Goal: Task Accomplishment & Management: Manage account settings

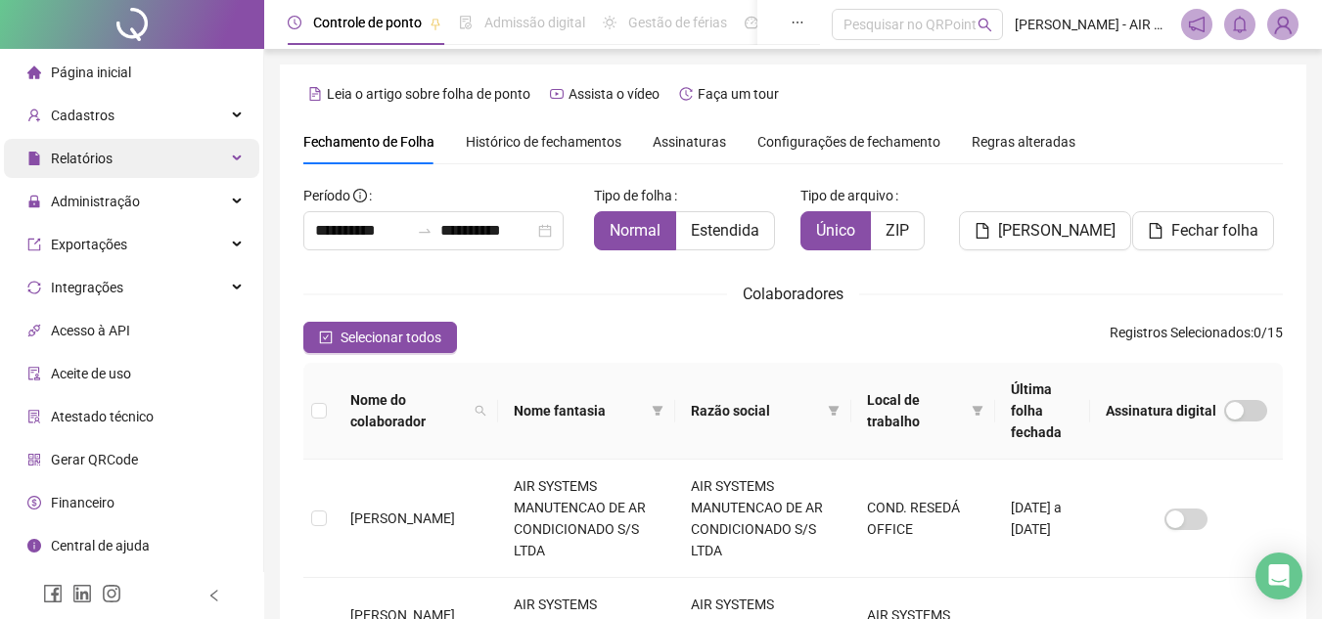
click at [128, 176] on div "Relatórios" at bounding box center [131, 158] width 255 height 39
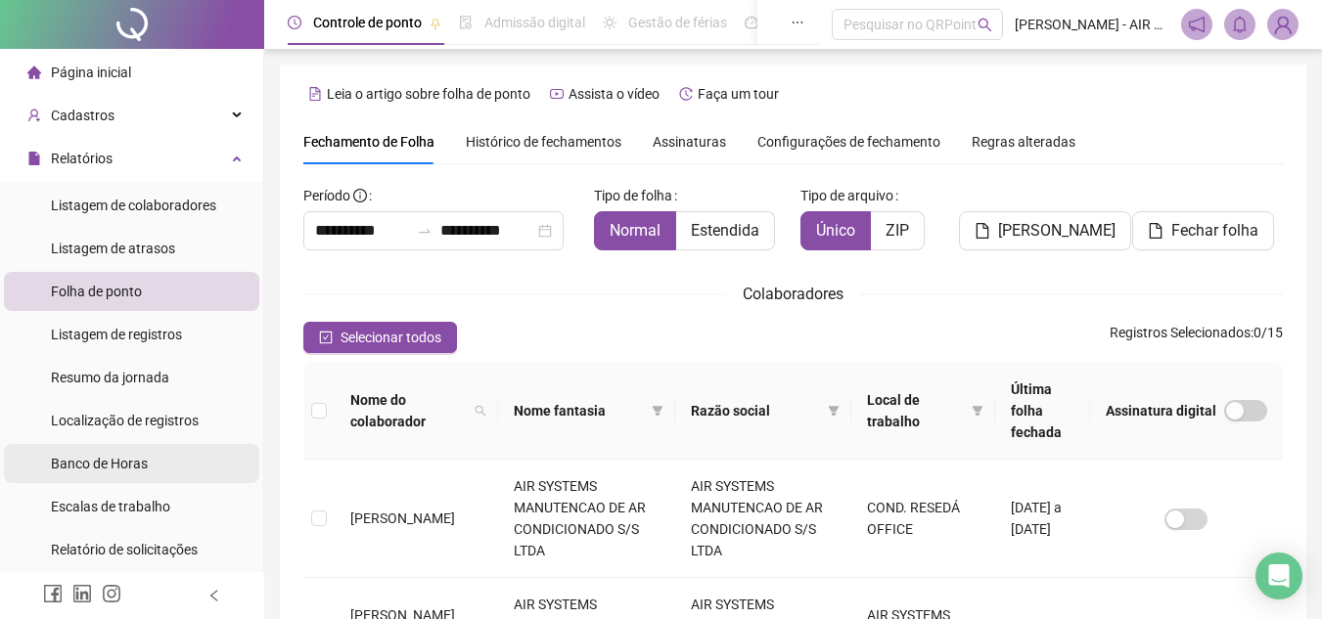
scroll to position [196, 0]
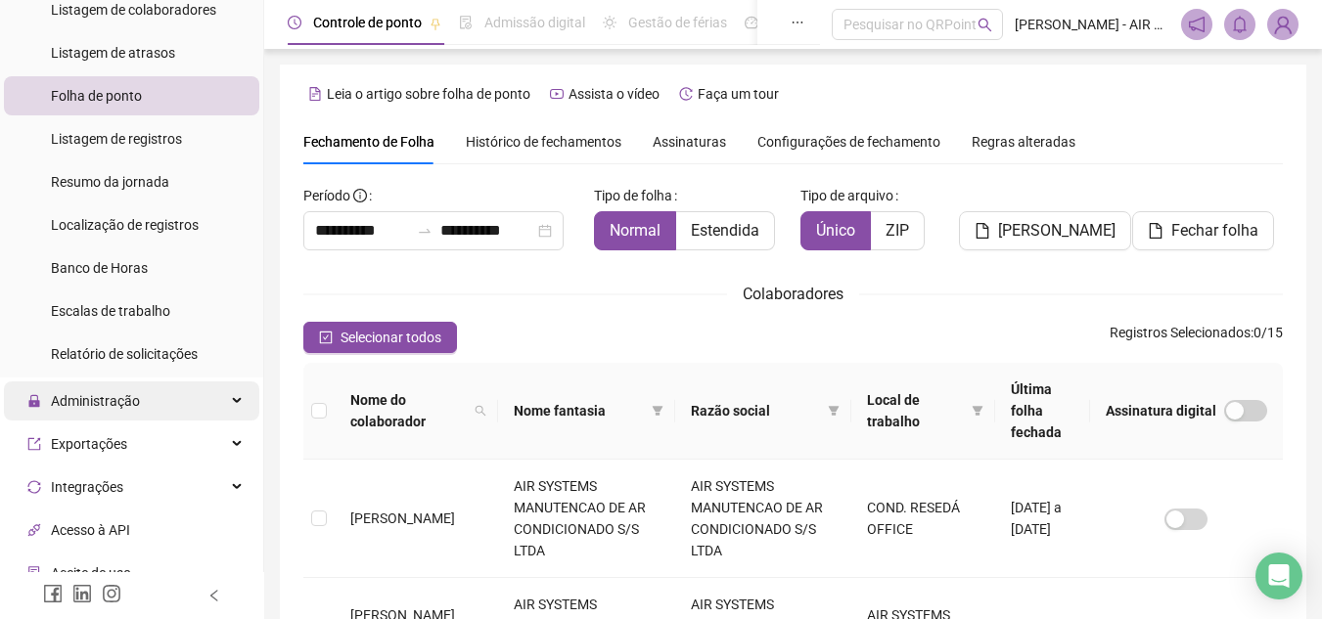
click at [185, 399] on div "Administração" at bounding box center [131, 401] width 255 height 39
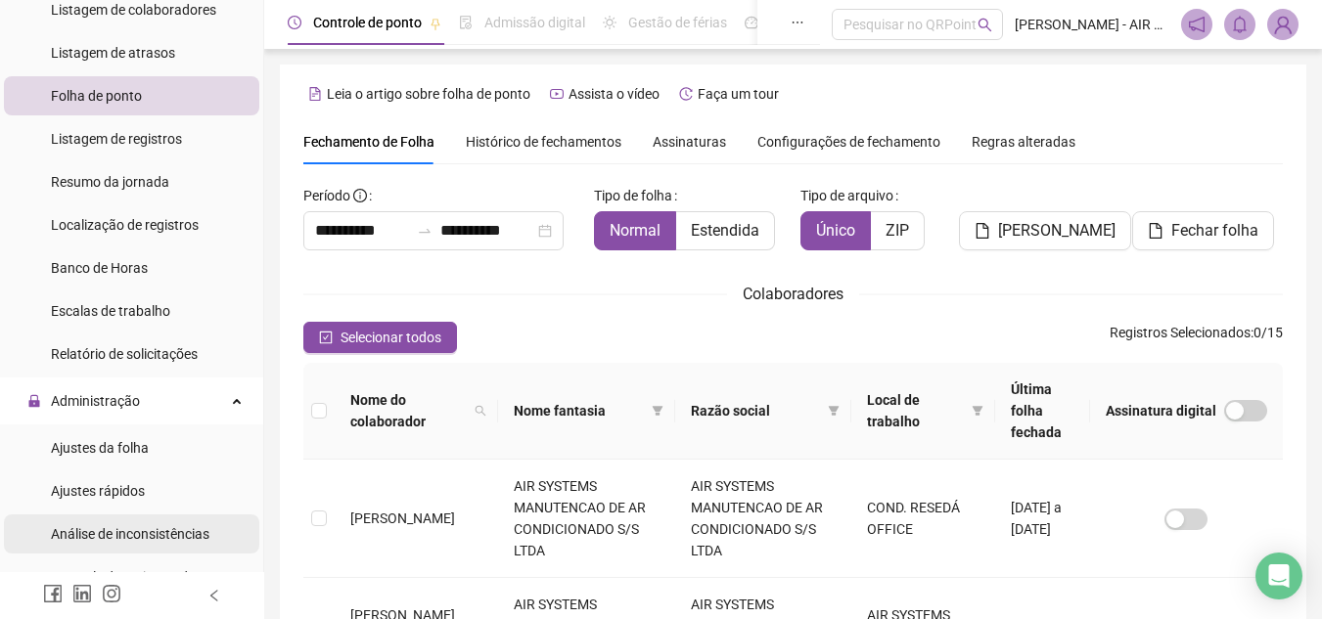
scroll to position [293, 0]
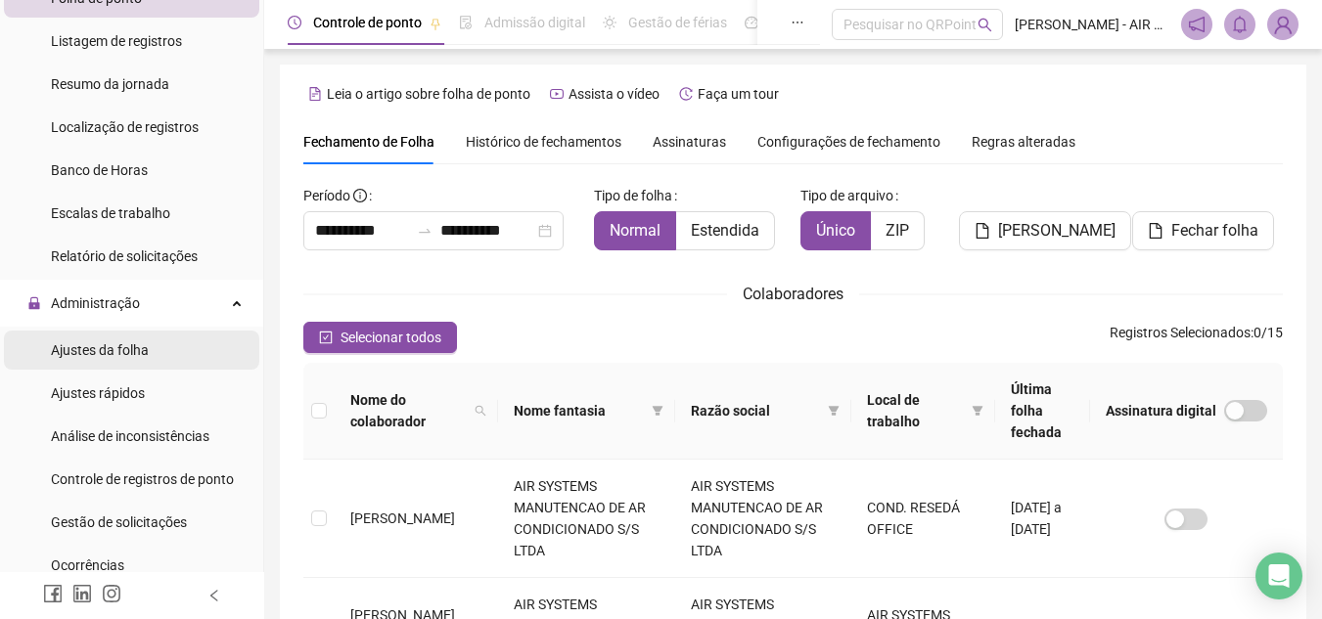
click at [165, 351] on li "Ajustes da folha" at bounding box center [131, 350] width 255 height 39
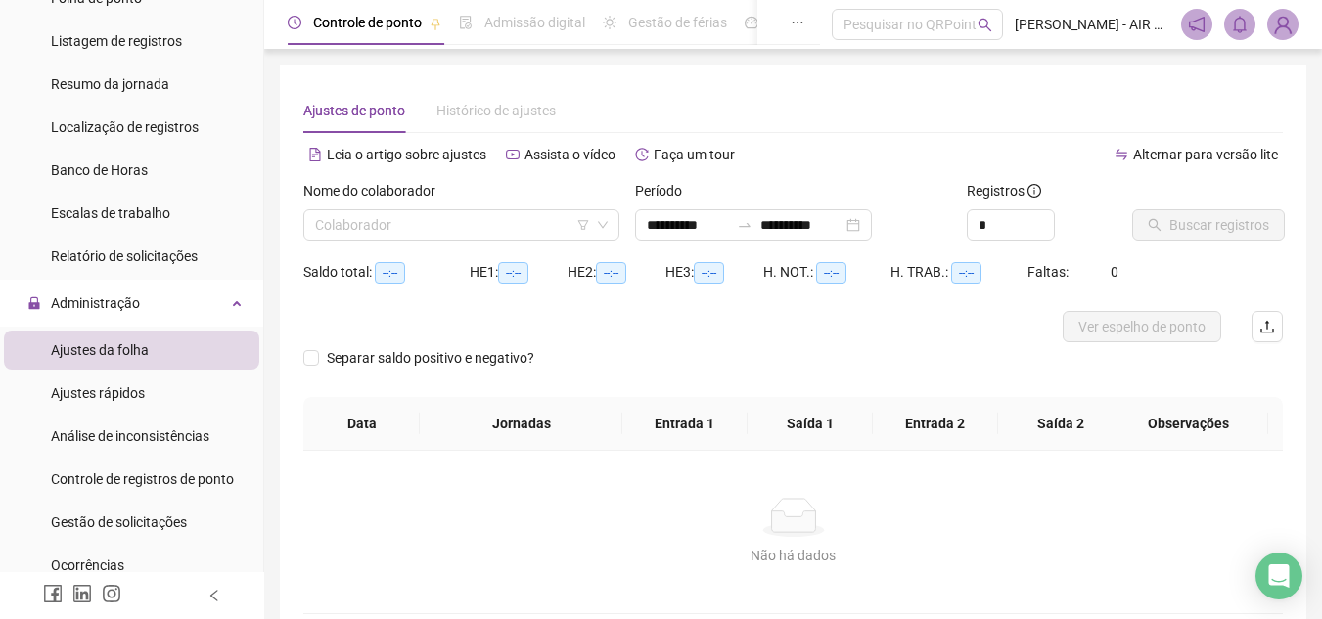
type input "**********"
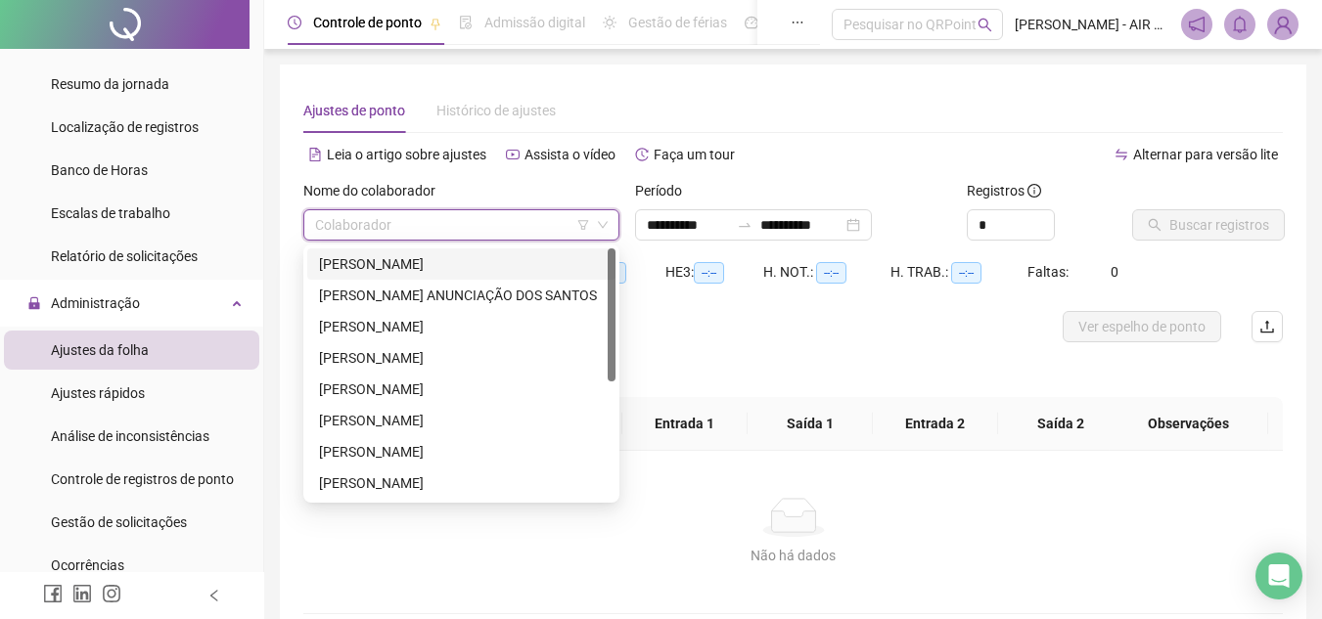
click at [477, 234] on input "search" at bounding box center [452, 224] width 275 height 29
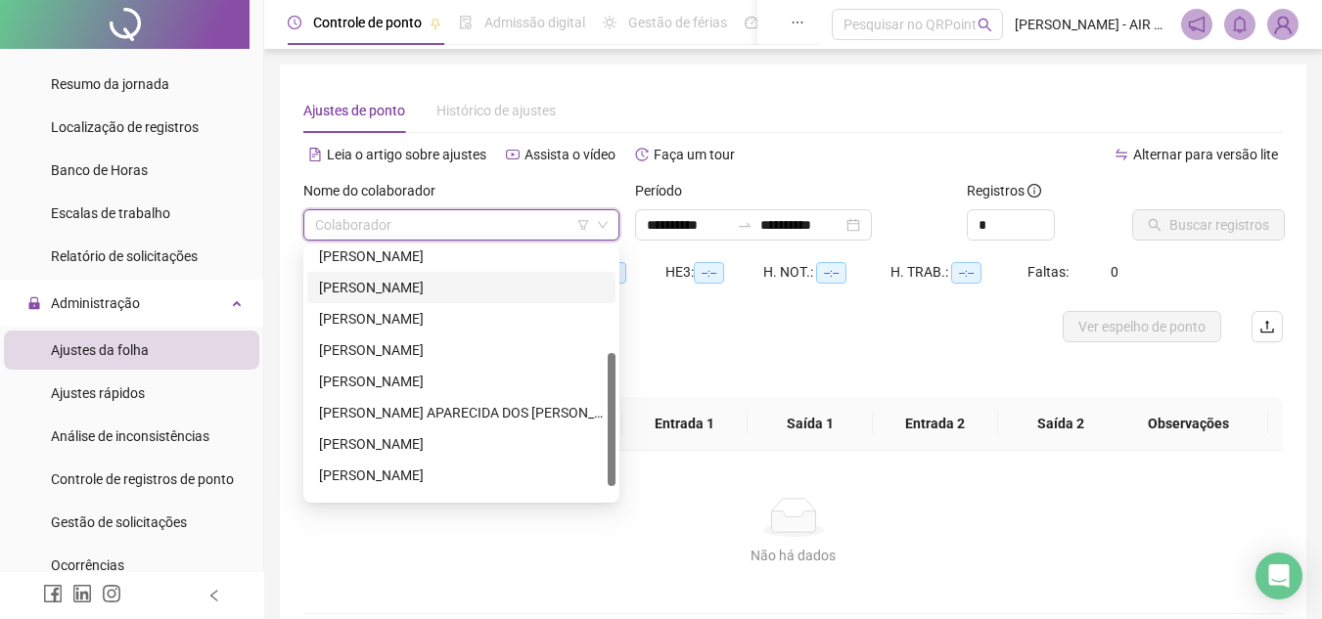
scroll to position [98, 0]
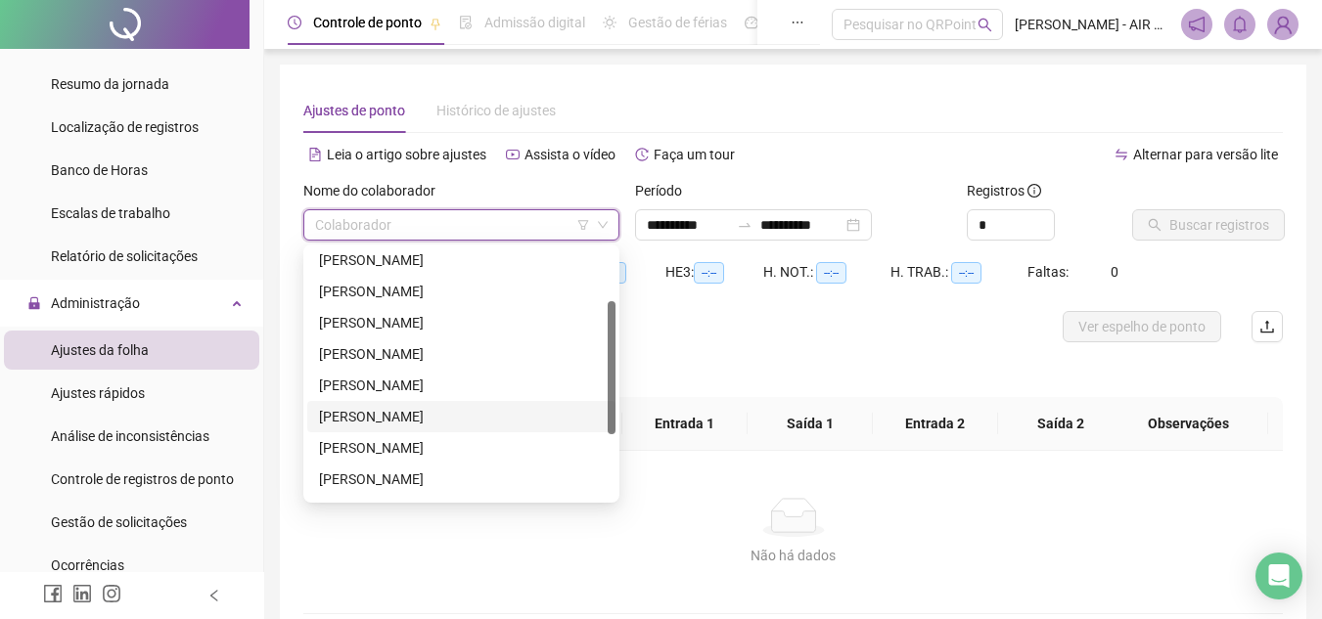
click at [467, 416] on div "[PERSON_NAME]" at bounding box center [461, 417] width 285 height 22
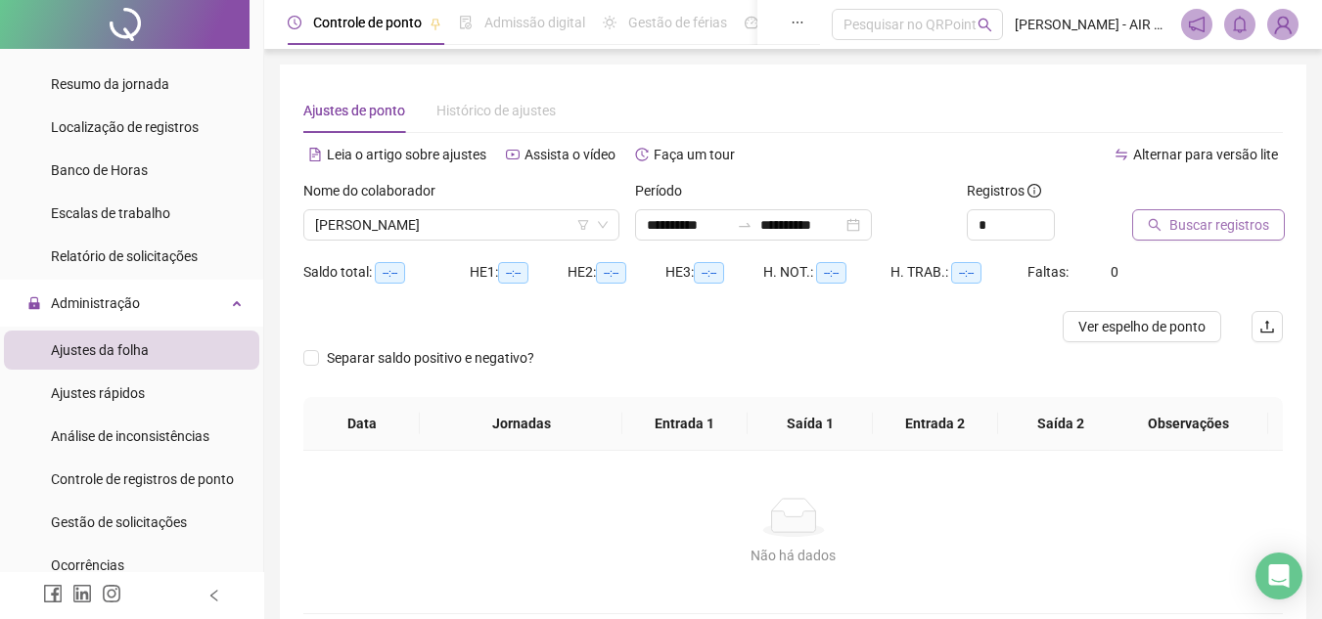
click at [1170, 220] on span "Buscar registros" at bounding box center [1219, 225] width 100 height 22
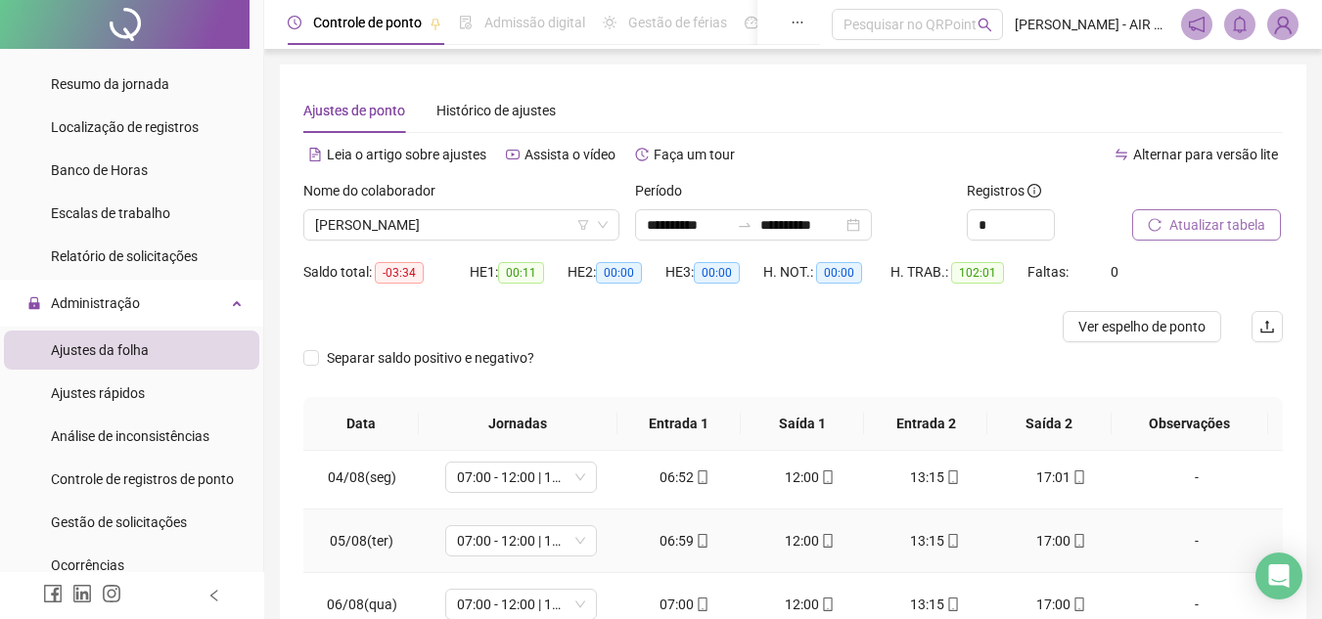
scroll to position [0, 0]
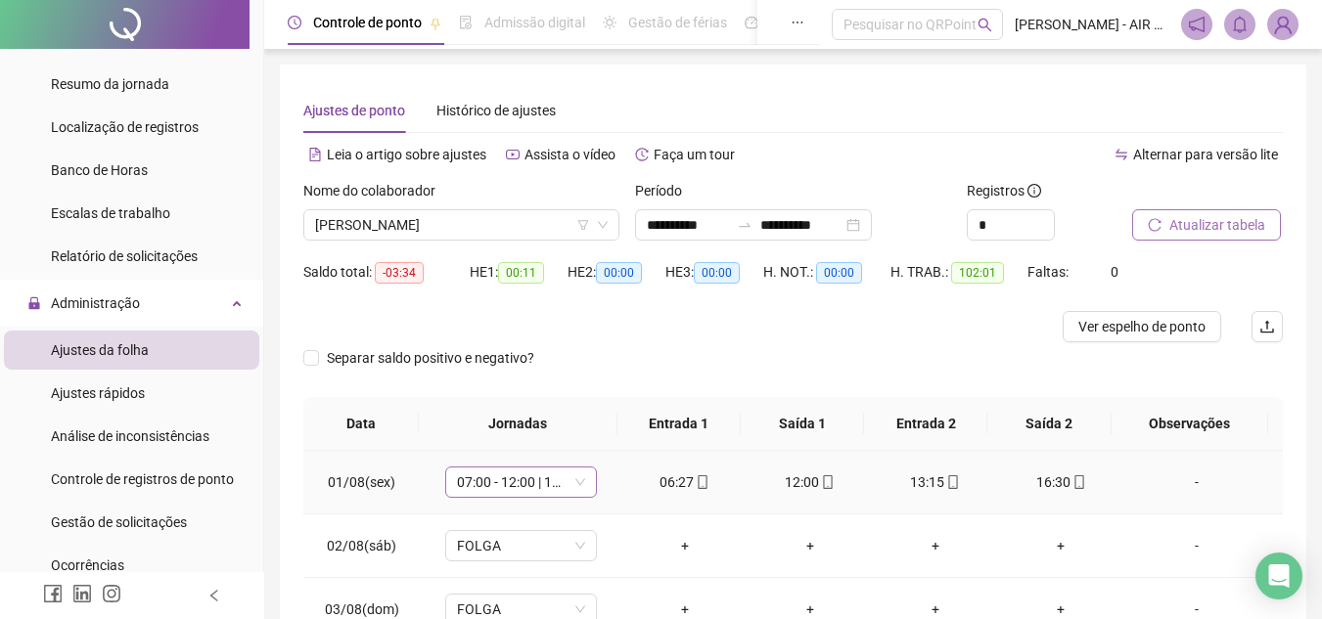
click at [574, 483] on span "07:00 - 12:00 | 13:15 - 17:00" at bounding box center [521, 482] width 128 height 29
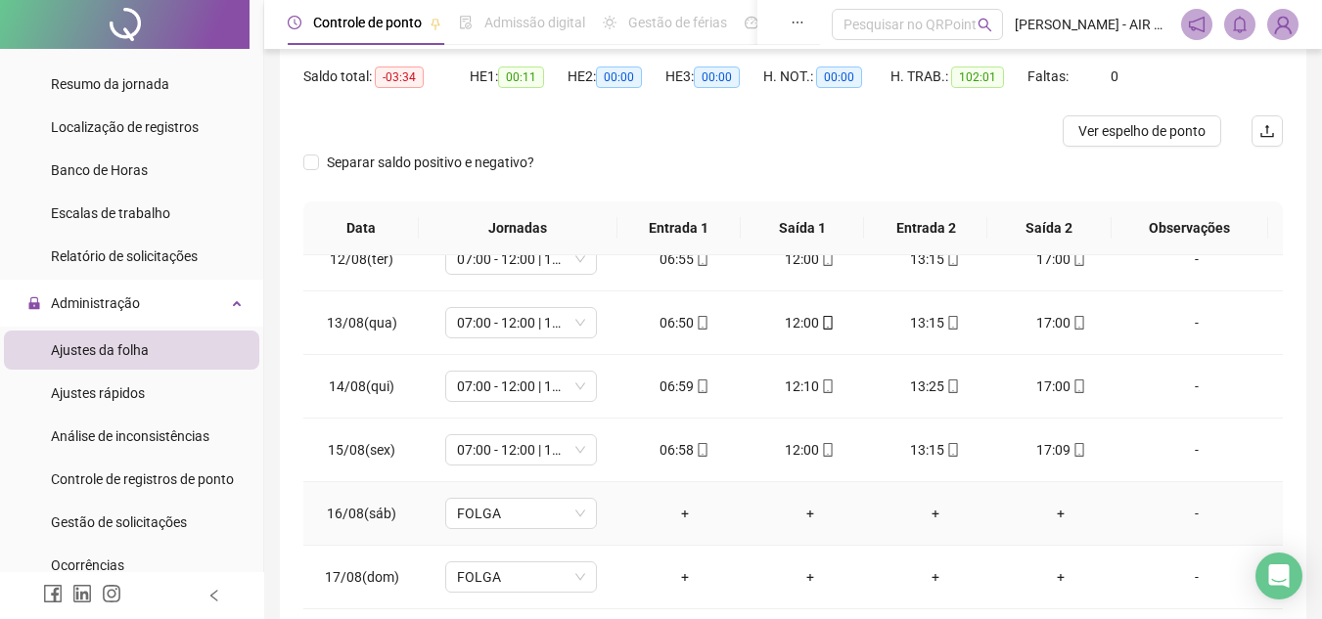
scroll to position [357, 0]
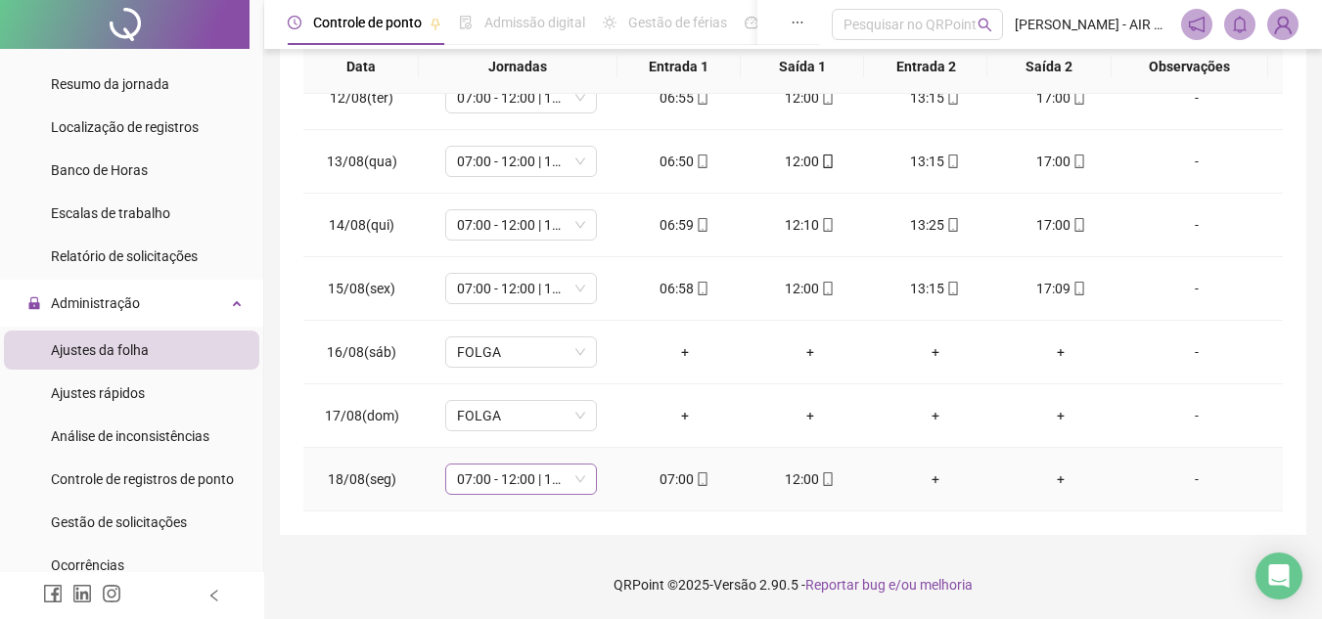
click at [577, 479] on span "07:00 - 12:00 | 13:15 - 17:00" at bounding box center [521, 479] width 128 height 29
click at [628, 519] on div "**********" at bounding box center [793, 121] width 1026 height 828
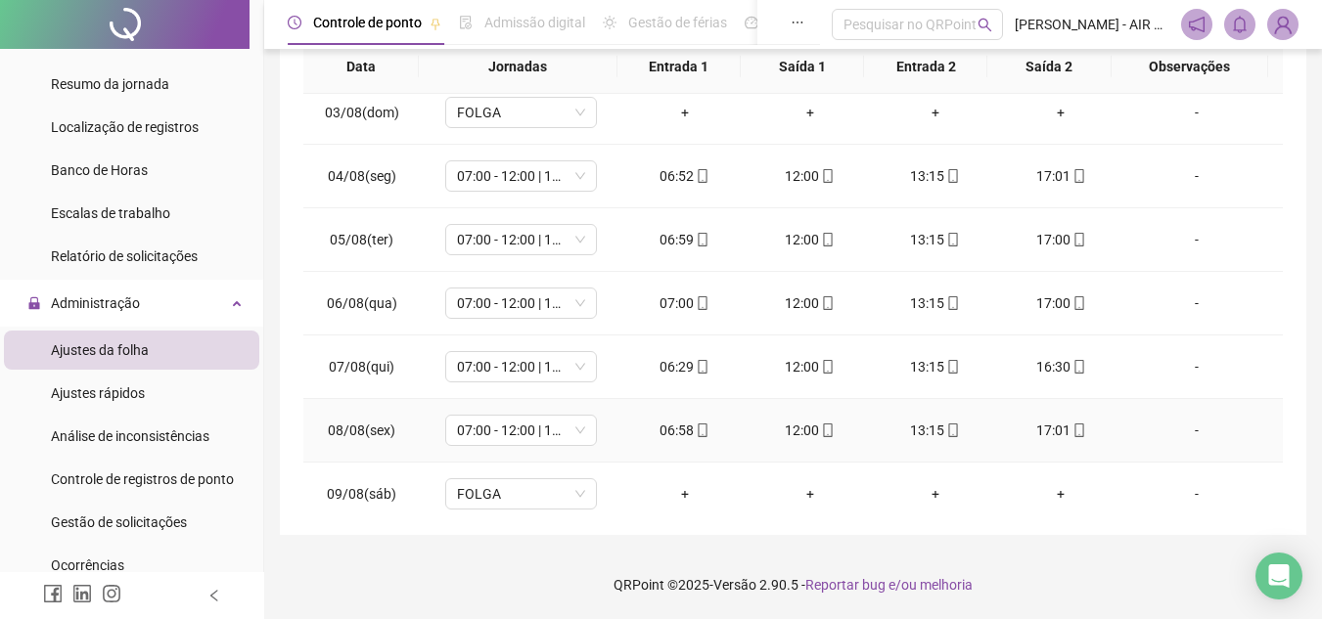
scroll to position [0, 0]
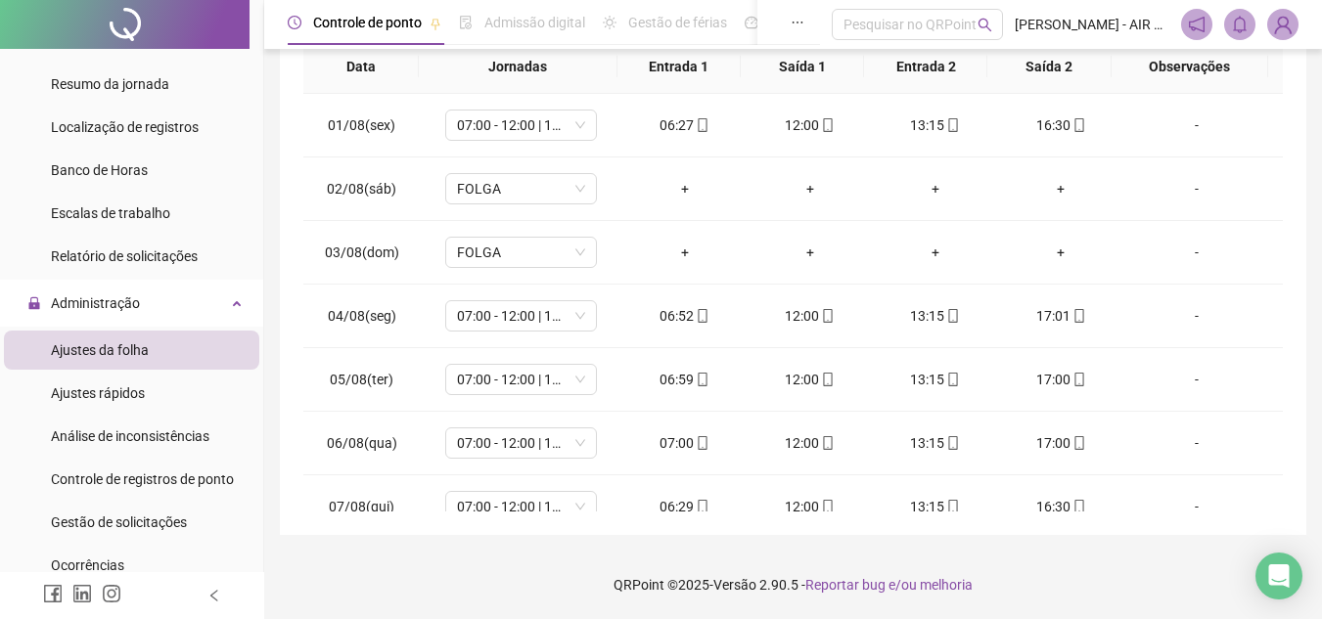
click at [1185, 69] on span "Observações" at bounding box center [1189, 67] width 125 height 22
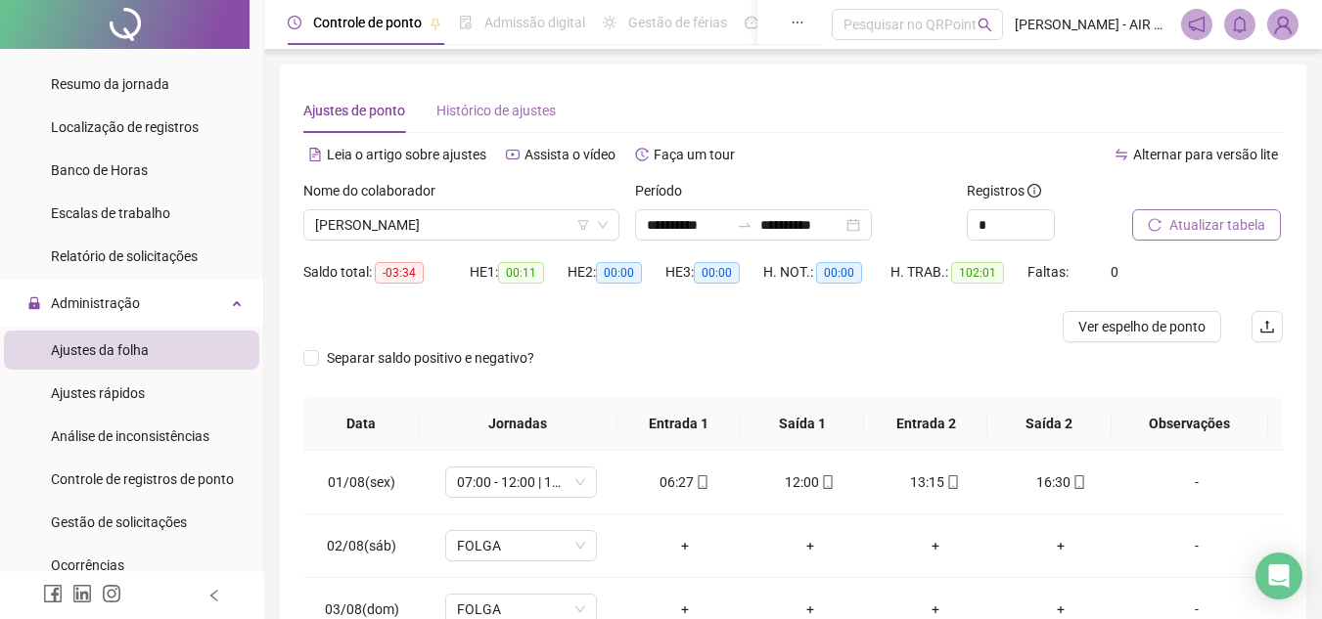
click at [545, 121] on div "Histórico de ajustes" at bounding box center [495, 110] width 119 height 45
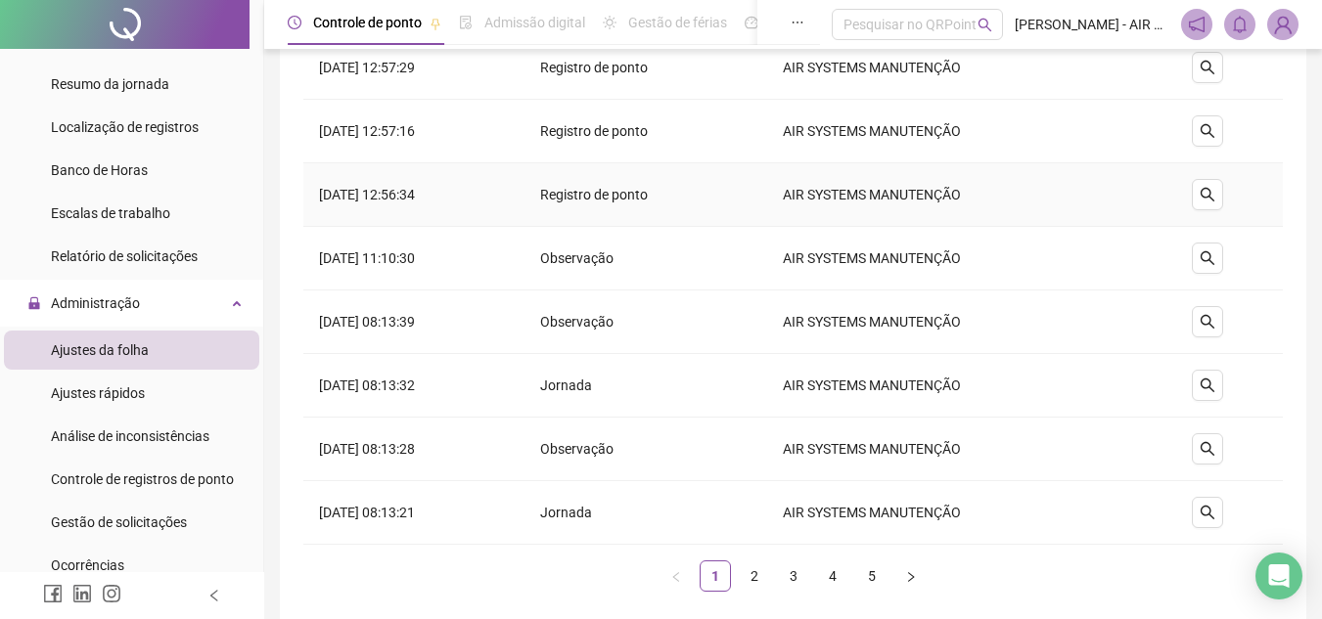
scroll to position [389, 0]
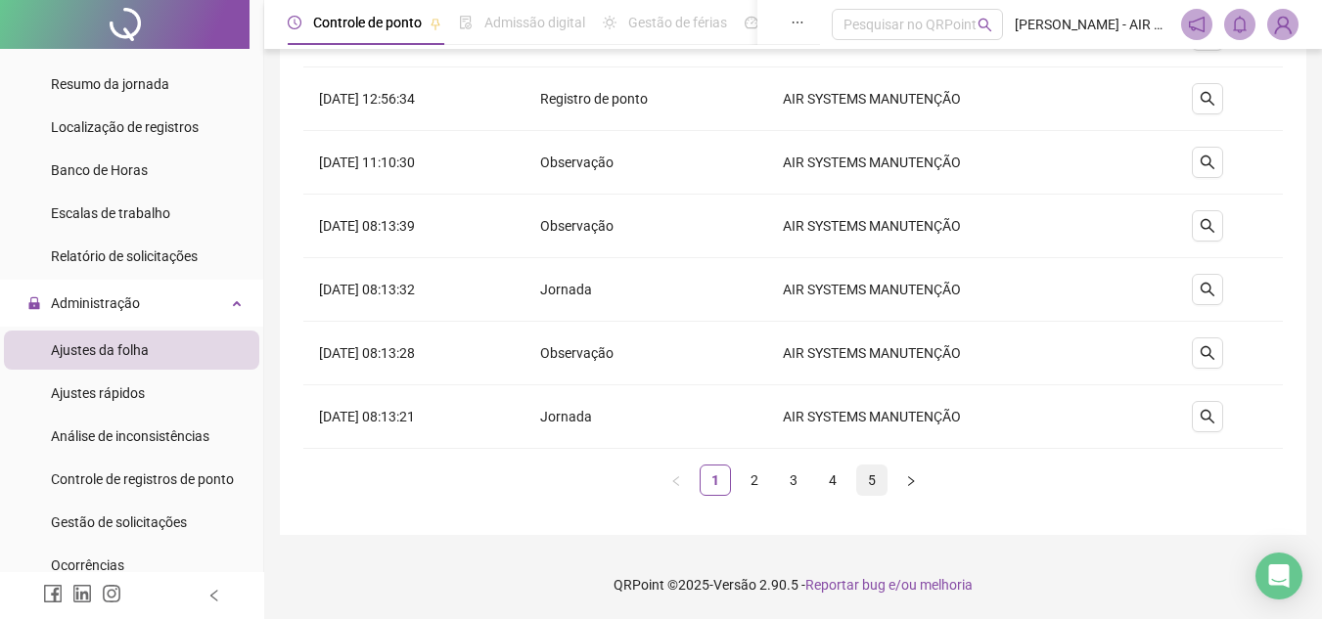
click at [872, 479] on link "5" at bounding box center [871, 480] width 29 height 29
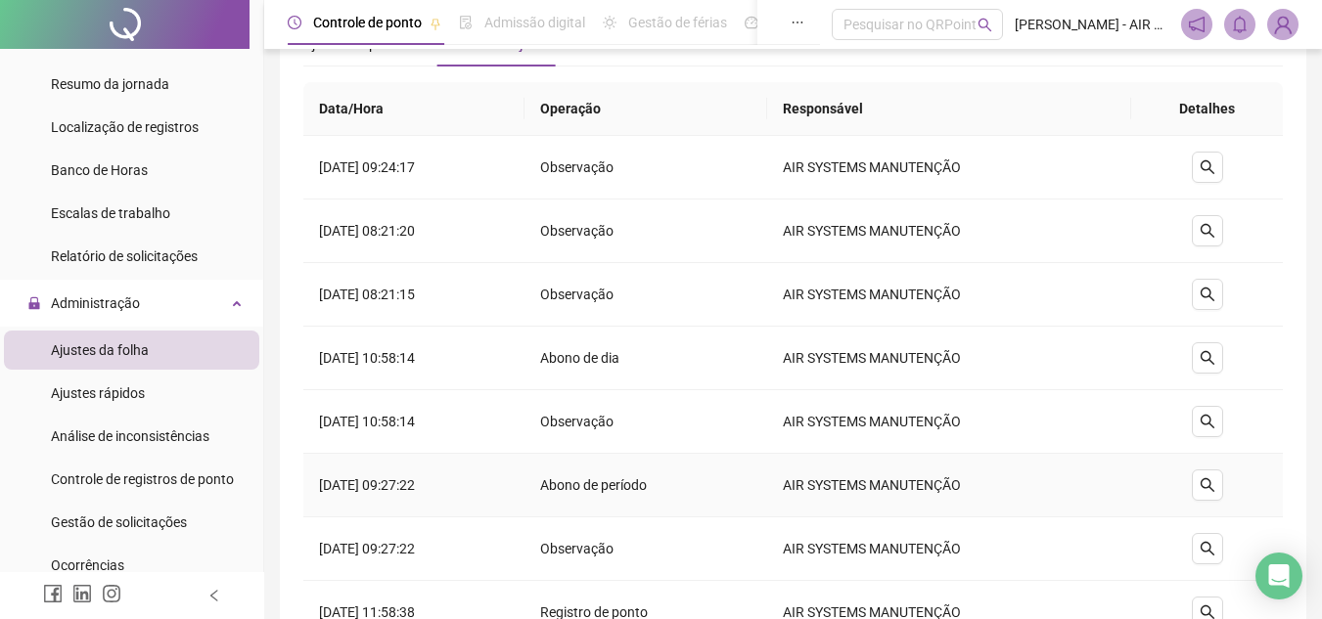
scroll to position [262, 0]
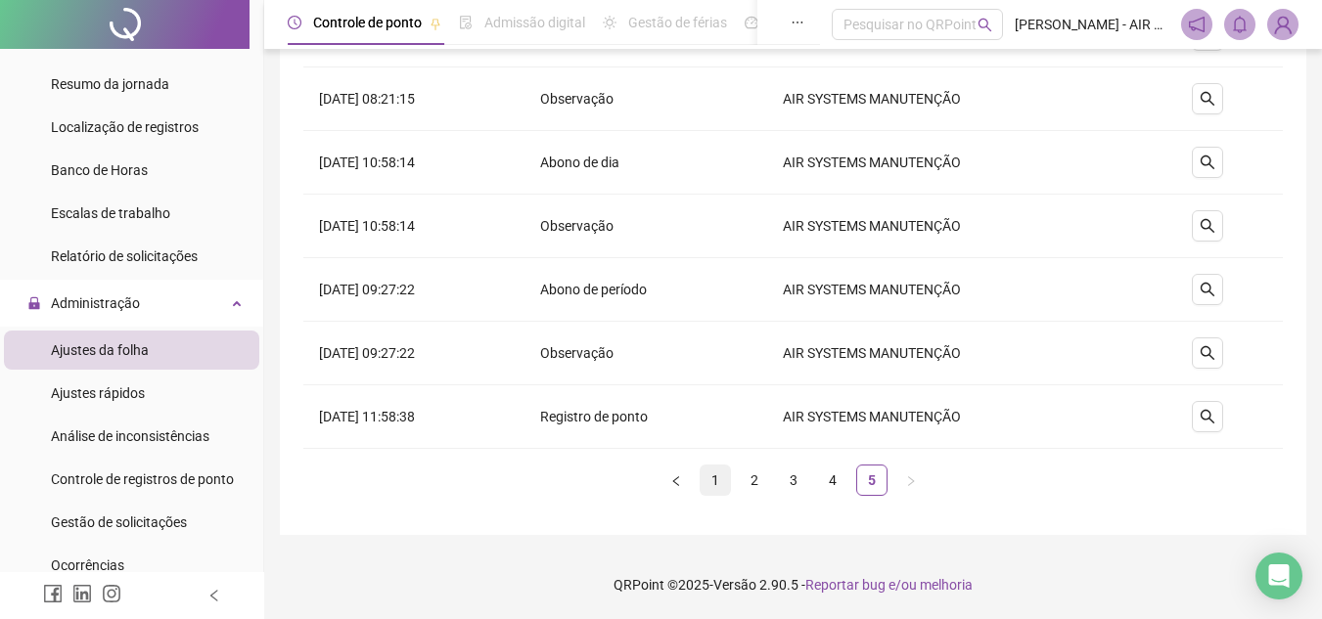
click at [717, 495] on li "1" at bounding box center [714, 480] width 31 height 31
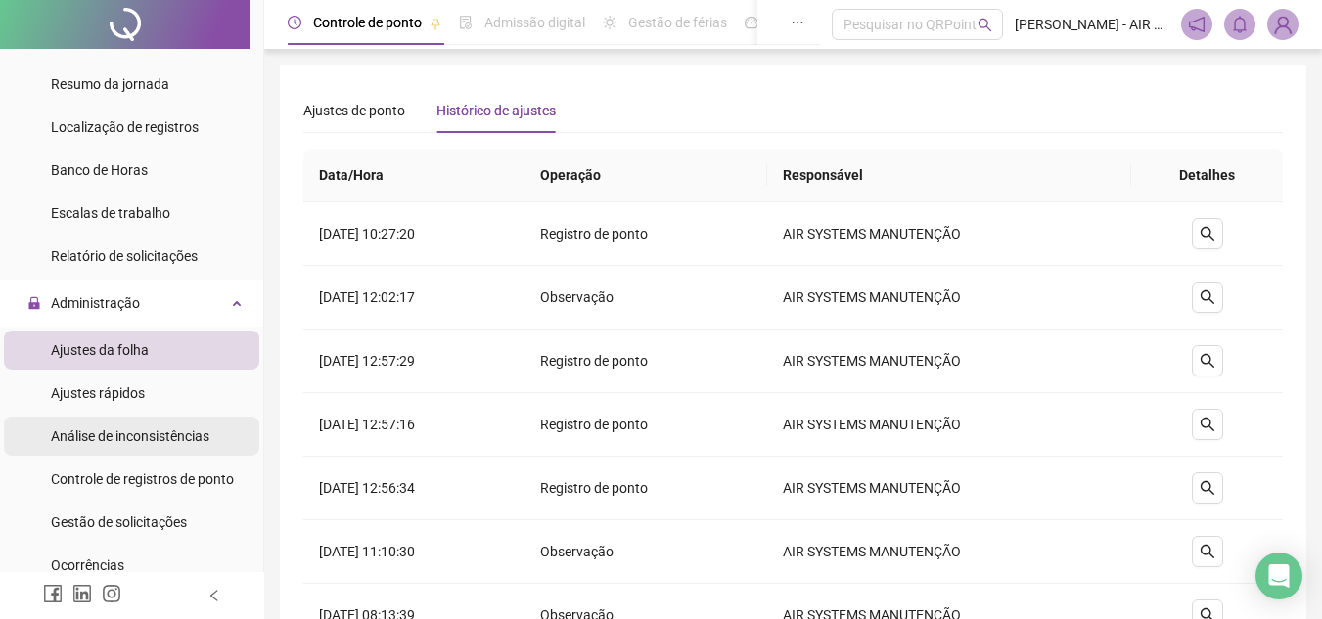
scroll to position [391, 0]
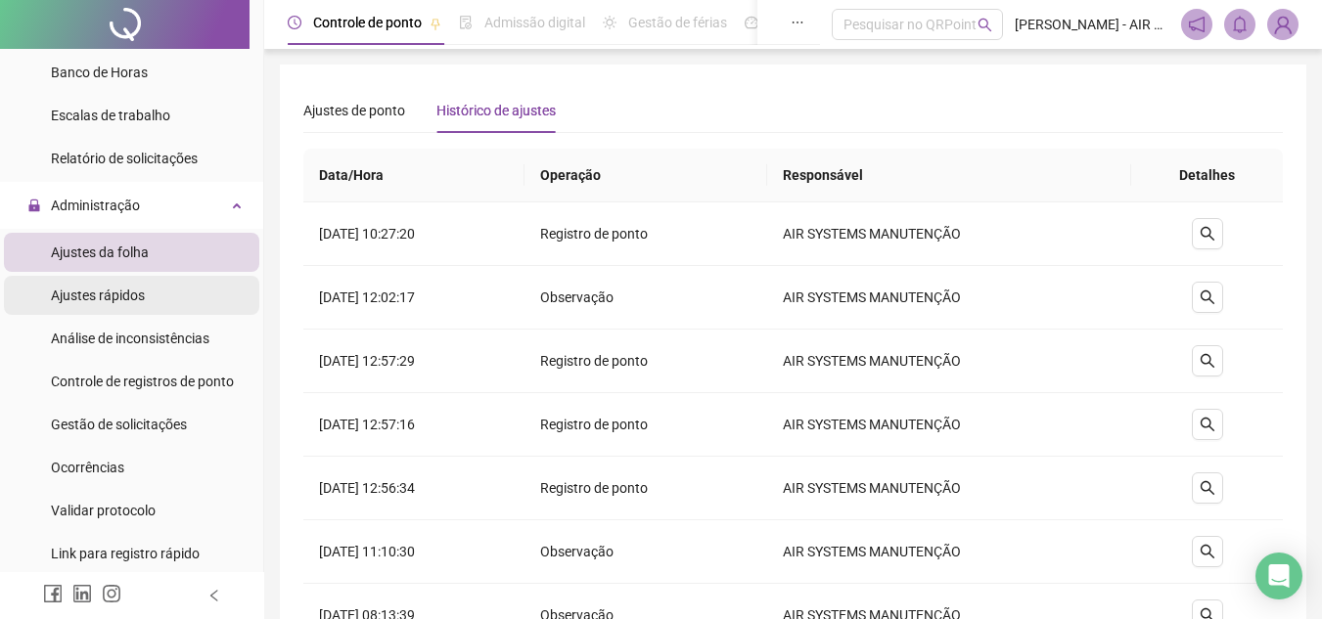
click at [157, 284] on li "Ajustes rápidos" at bounding box center [131, 295] width 255 height 39
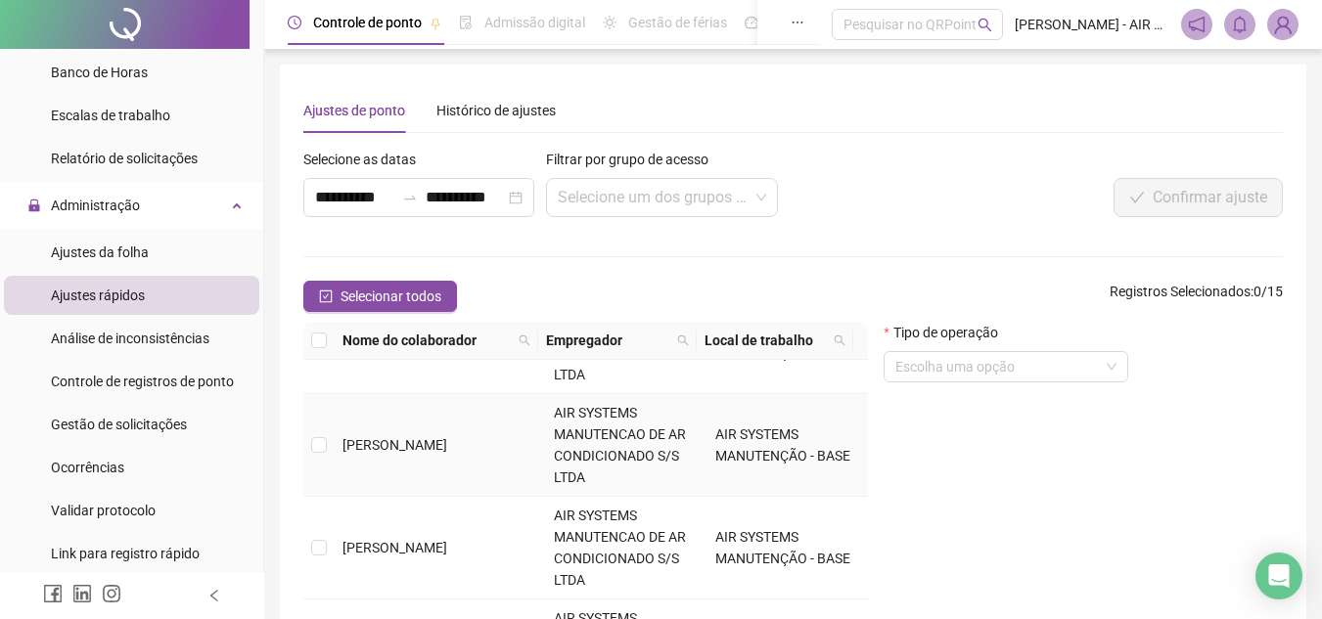
scroll to position [783, 0]
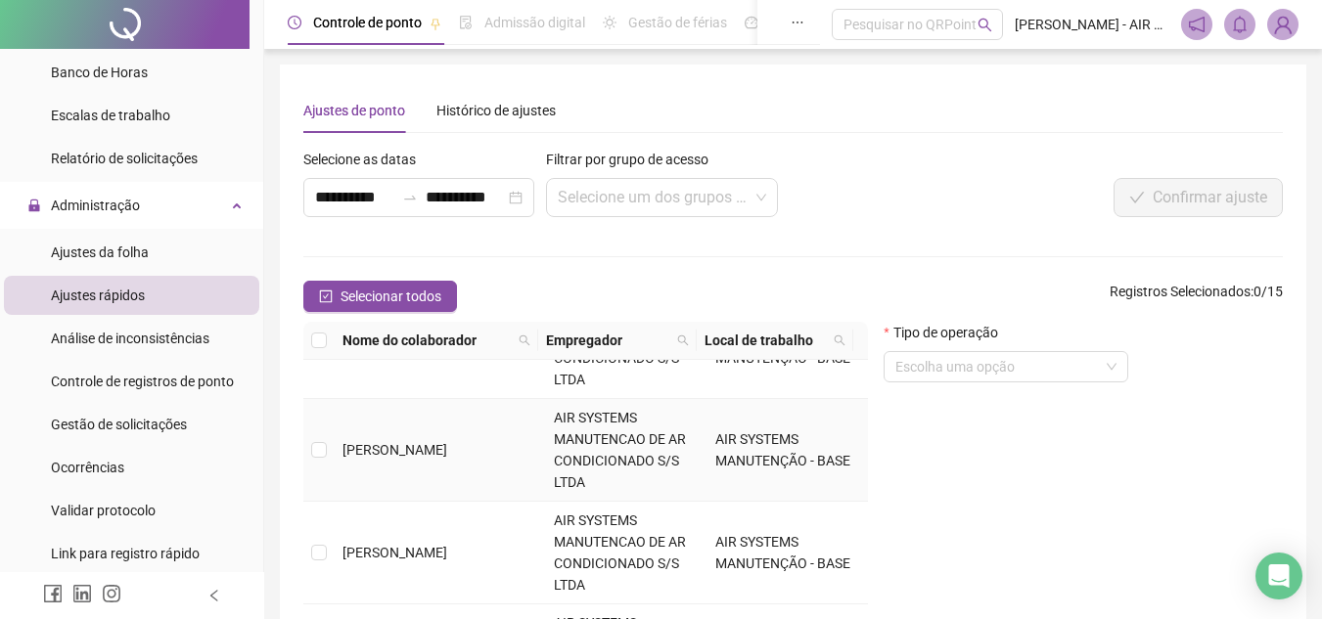
click at [447, 448] on span "[PERSON_NAME]" at bounding box center [394, 450] width 105 height 16
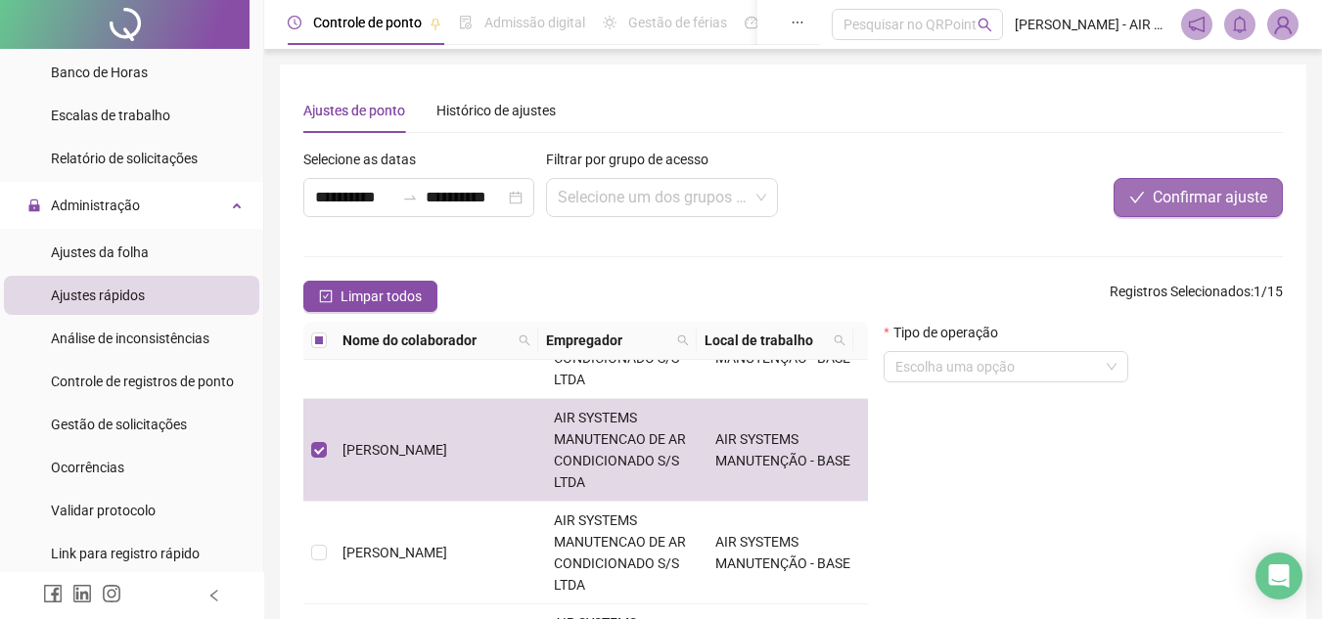
click at [1131, 203] on icon "check" at bounding box center [1137, 198] width 16 height 16
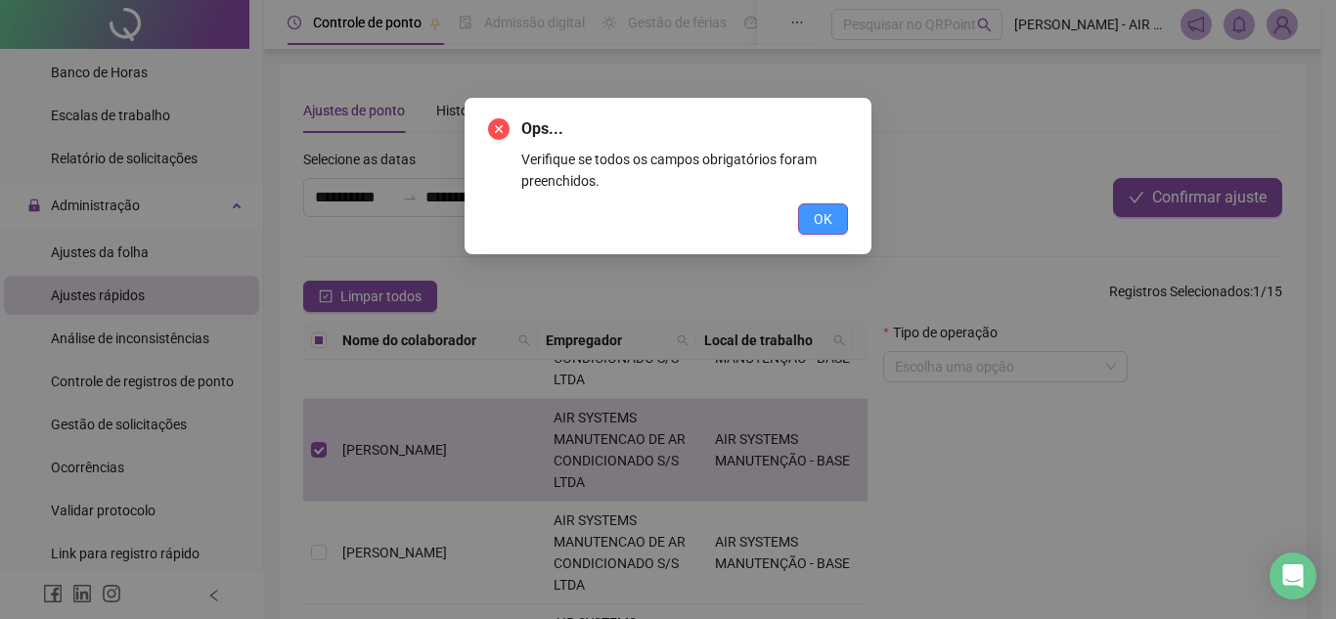
click at [824, 229] on span "OK" at bounding box center [823, 219] width 19 height 22
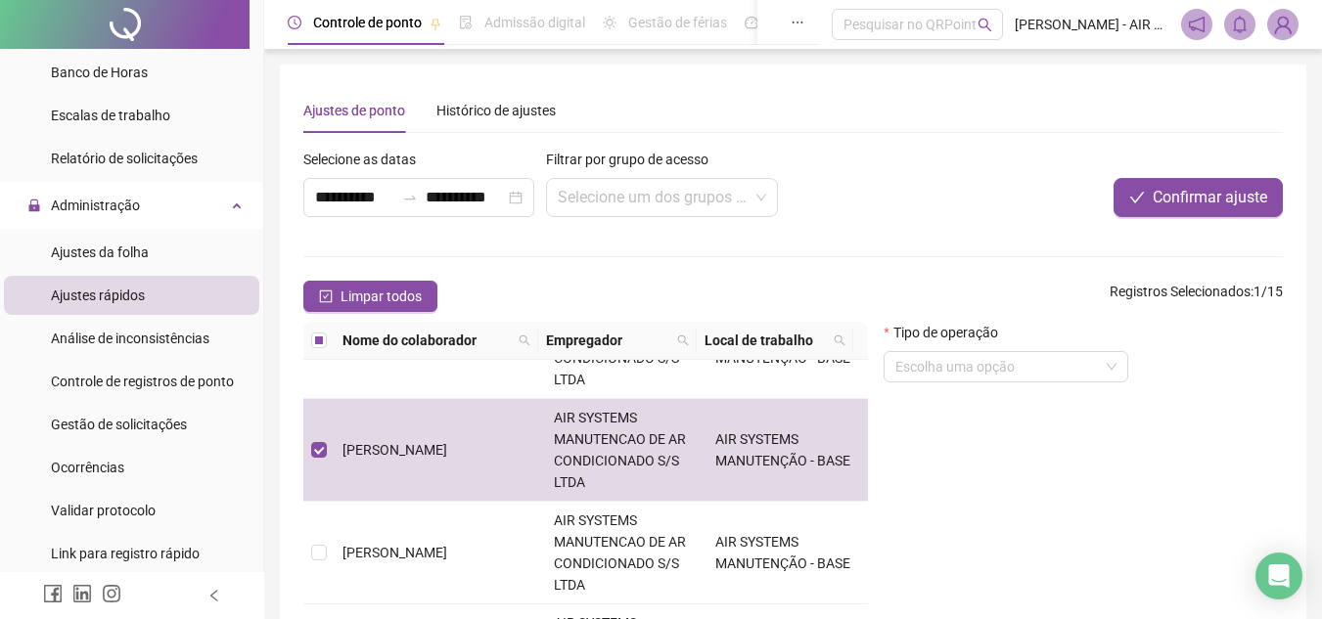
click at [653, 256] on div at bounding box center [792, 256] width 979 height 1
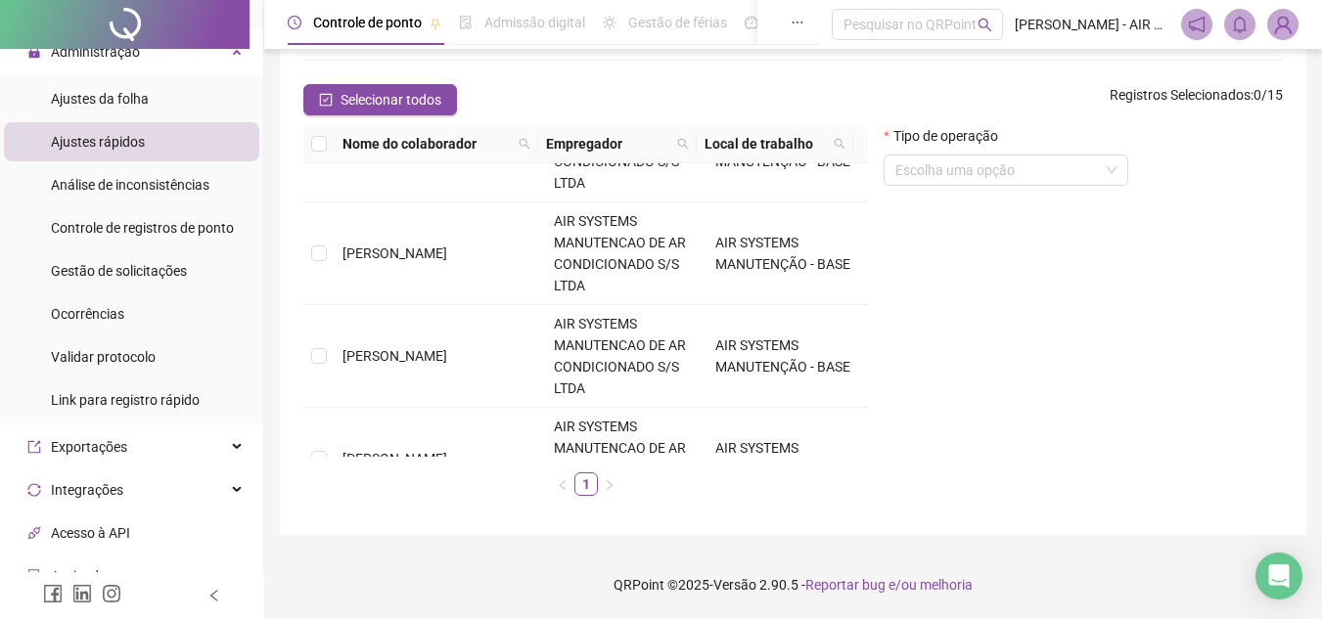
scroll to position [447, 0]
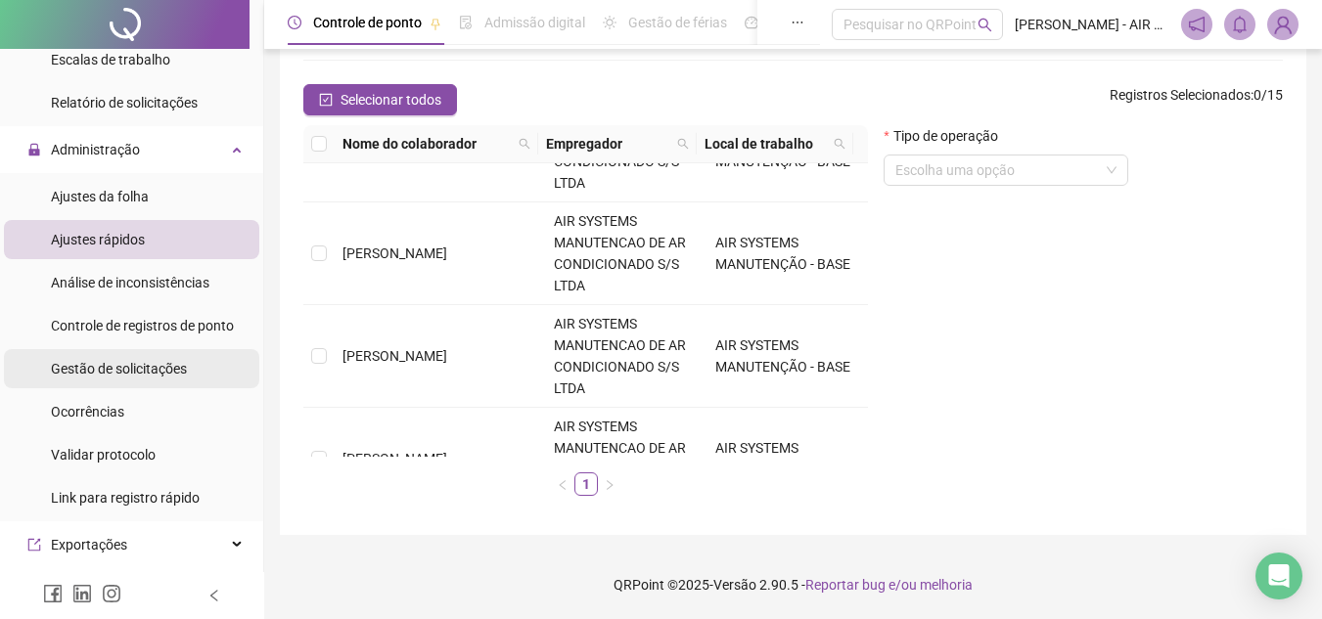
click at [204, 368] on li "Gestão de solicitações" at bounding box center [131, 368] width 255 height 39
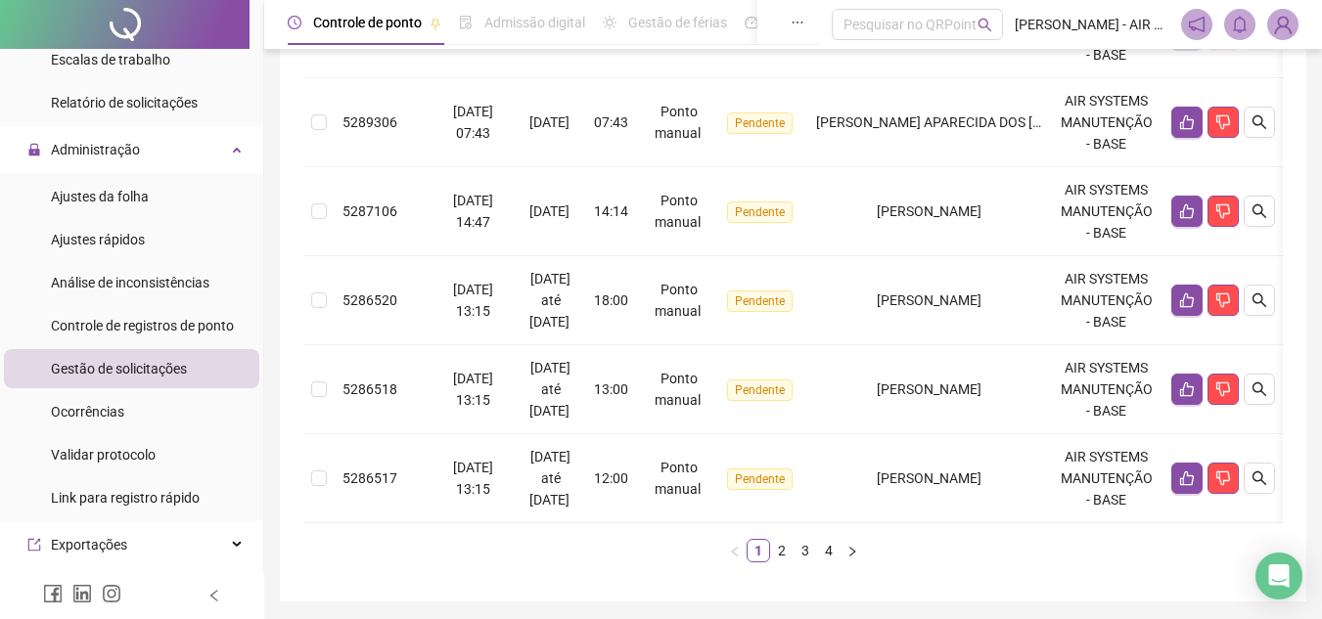
scroll to position [947, 0]
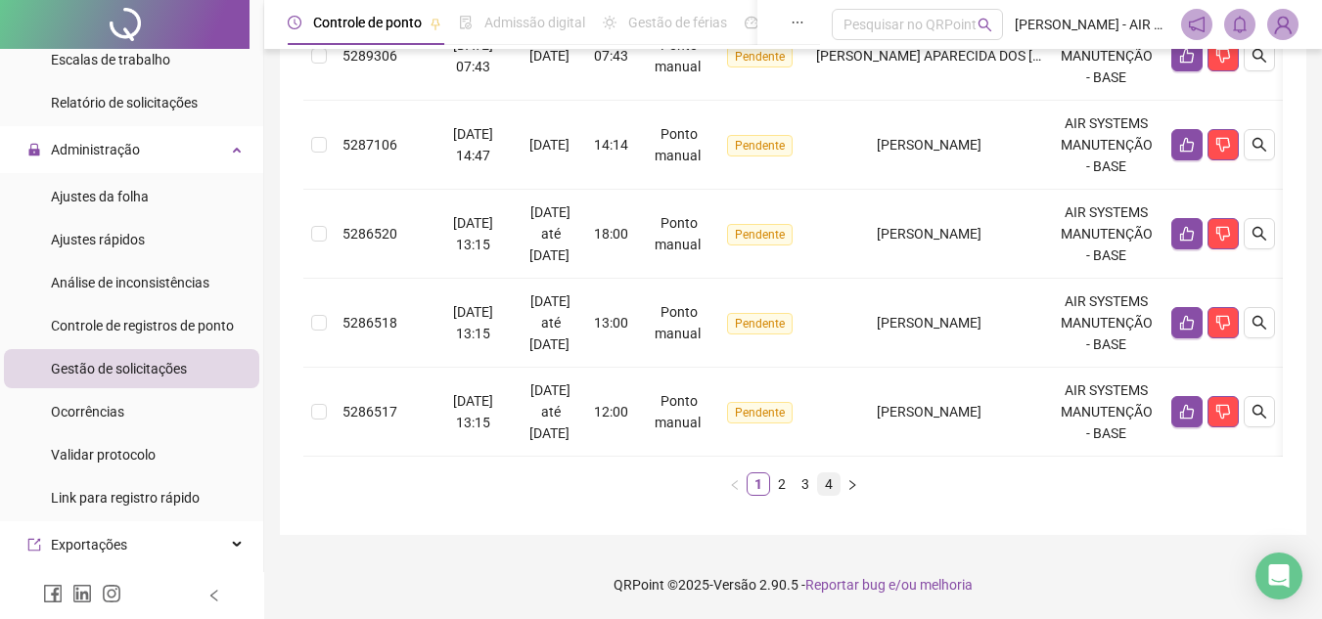
click at [832, 483] on link "4" at bounding box center [829, 485] width 22 height 22
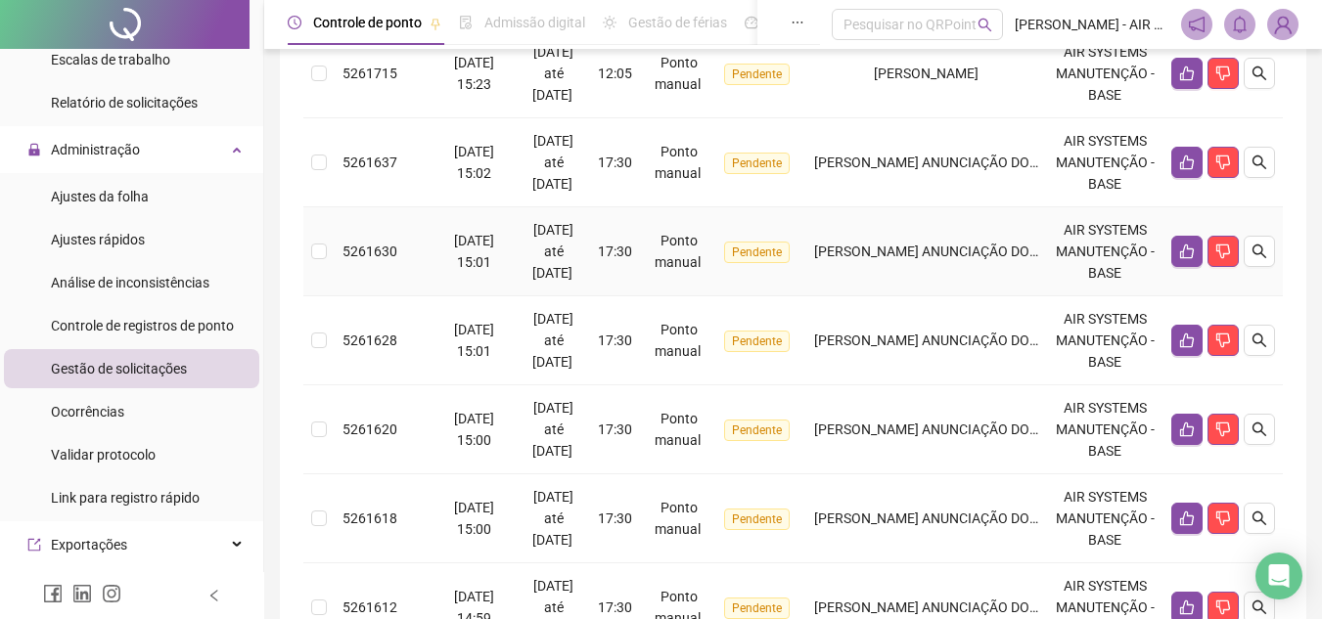
scroll to position [502, 0]
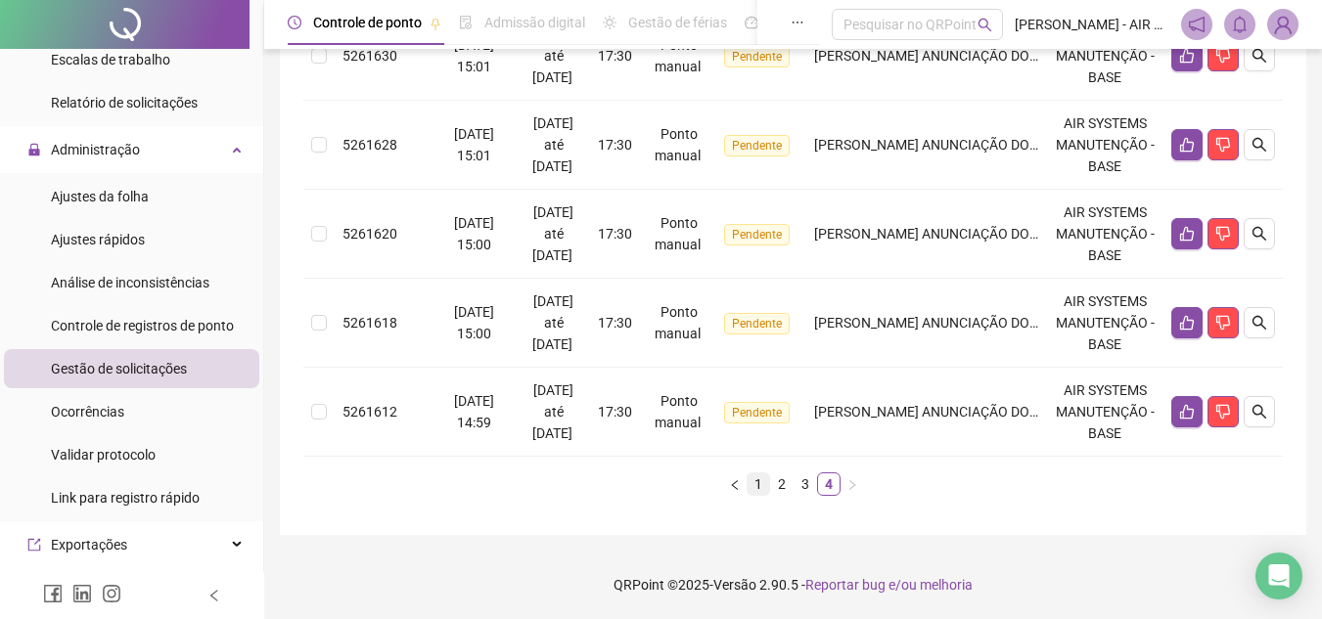
click at [759, 486] on link "1" at bounding box center [758, 485] width 22 height 22
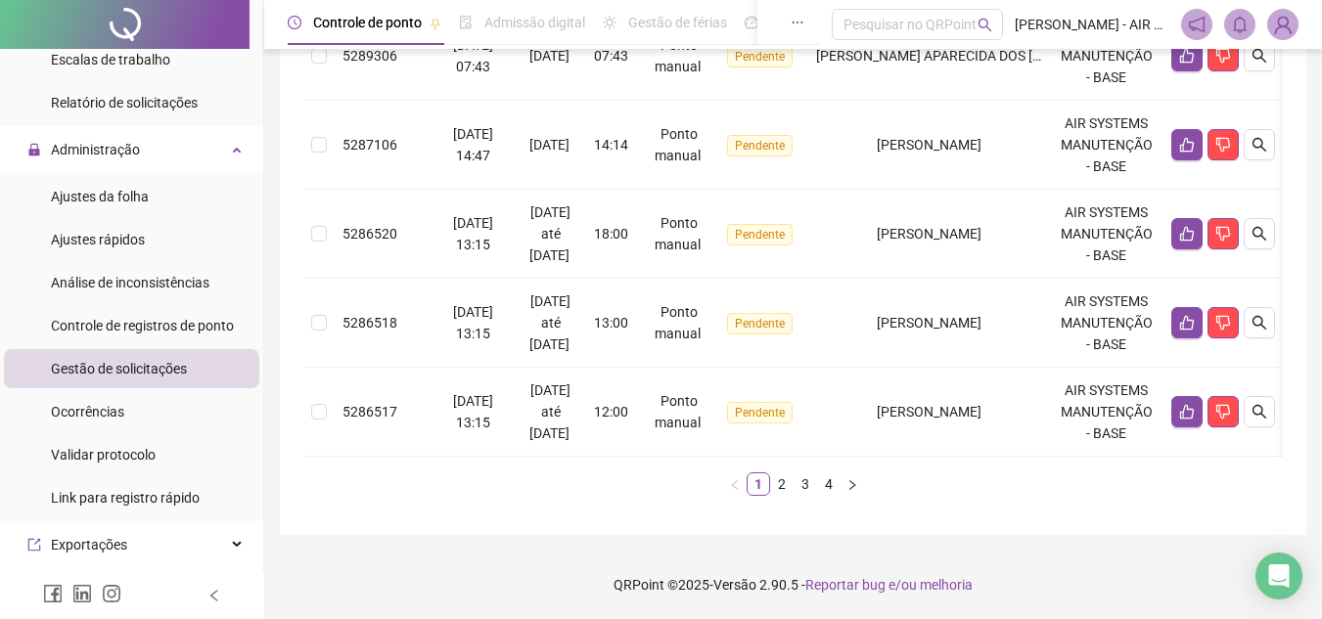
scroll to position [864, 0]
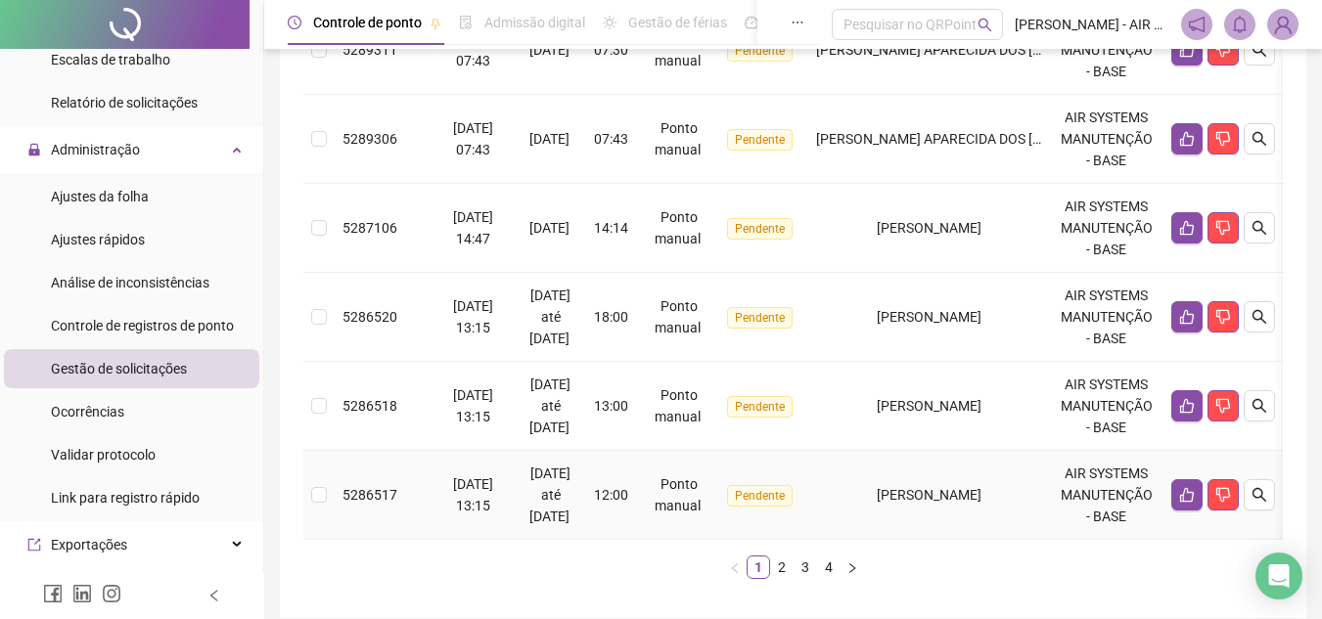
click at [629, 483] on td "12:00" at bounding box center [612, 495] width 53 height 89
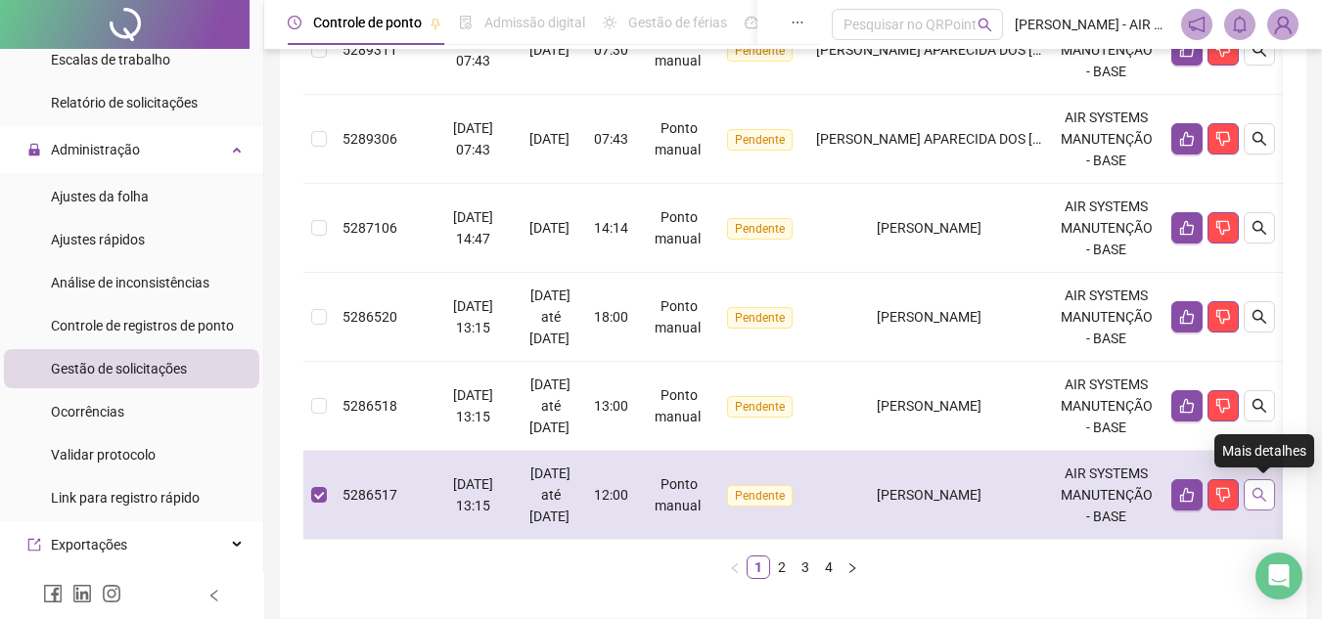
click at [1275, 488] on button "button" at bounding box center [1258, 494] width 31 height 31
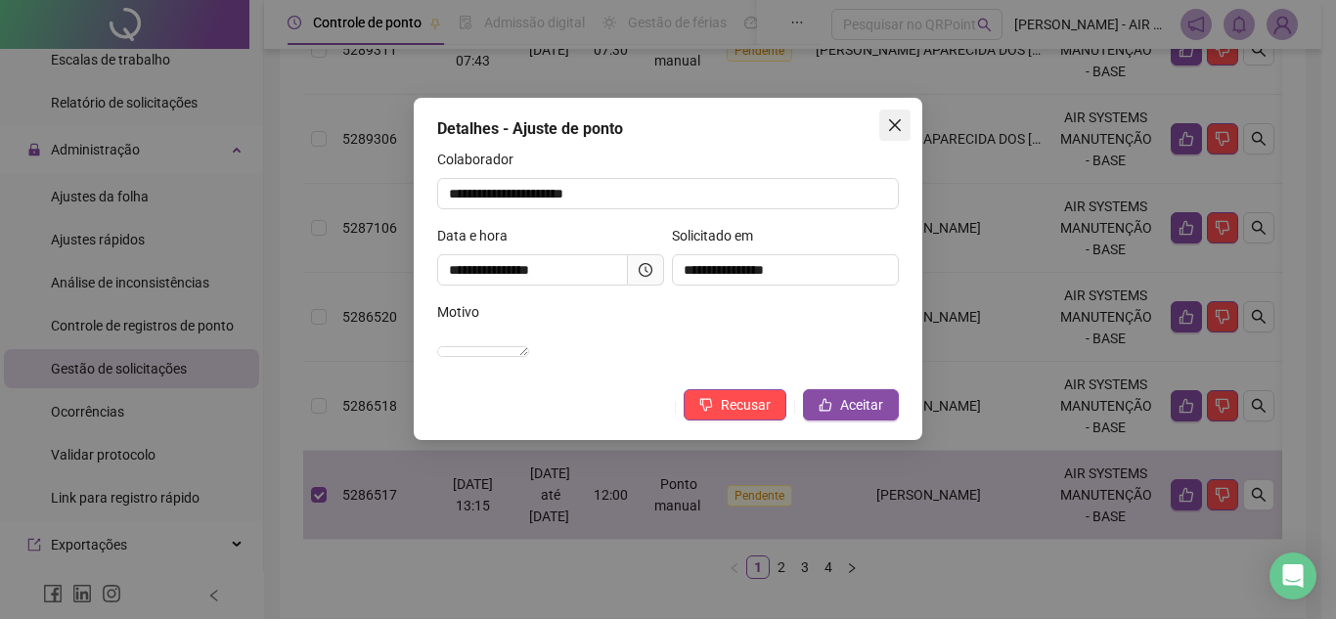
click at [902, 131] on icon "close" at bounding box center [895, 125] width 16 height 16
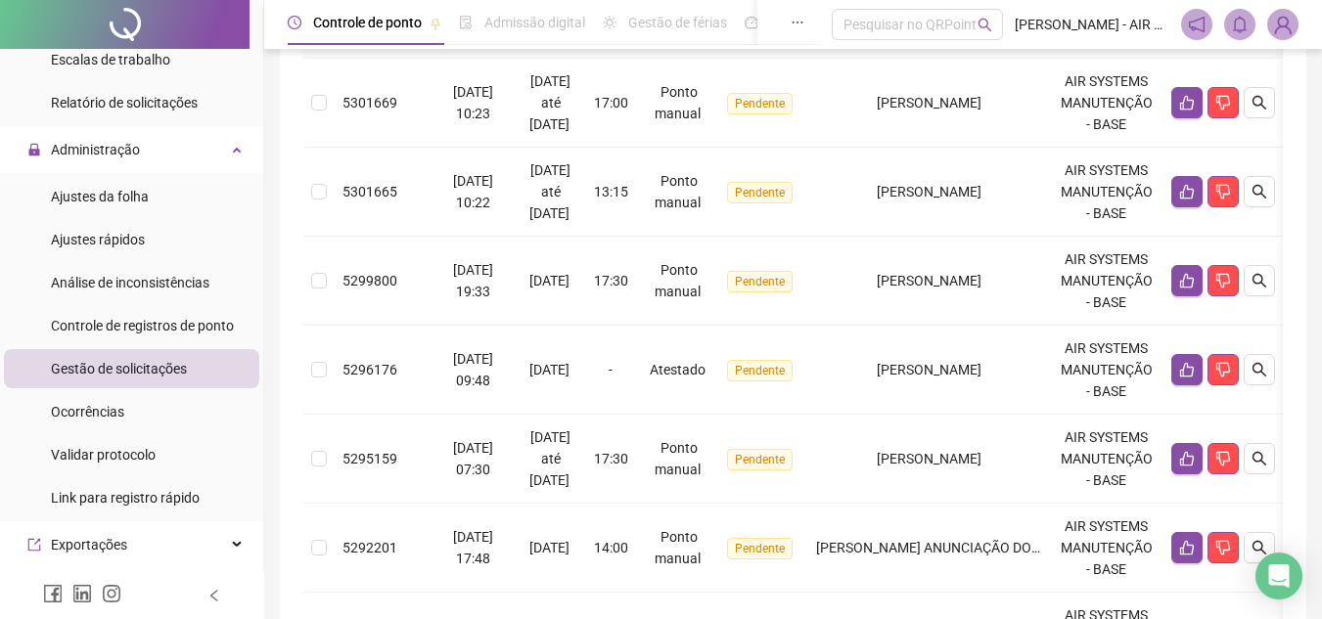
scroll to position [81, 0]
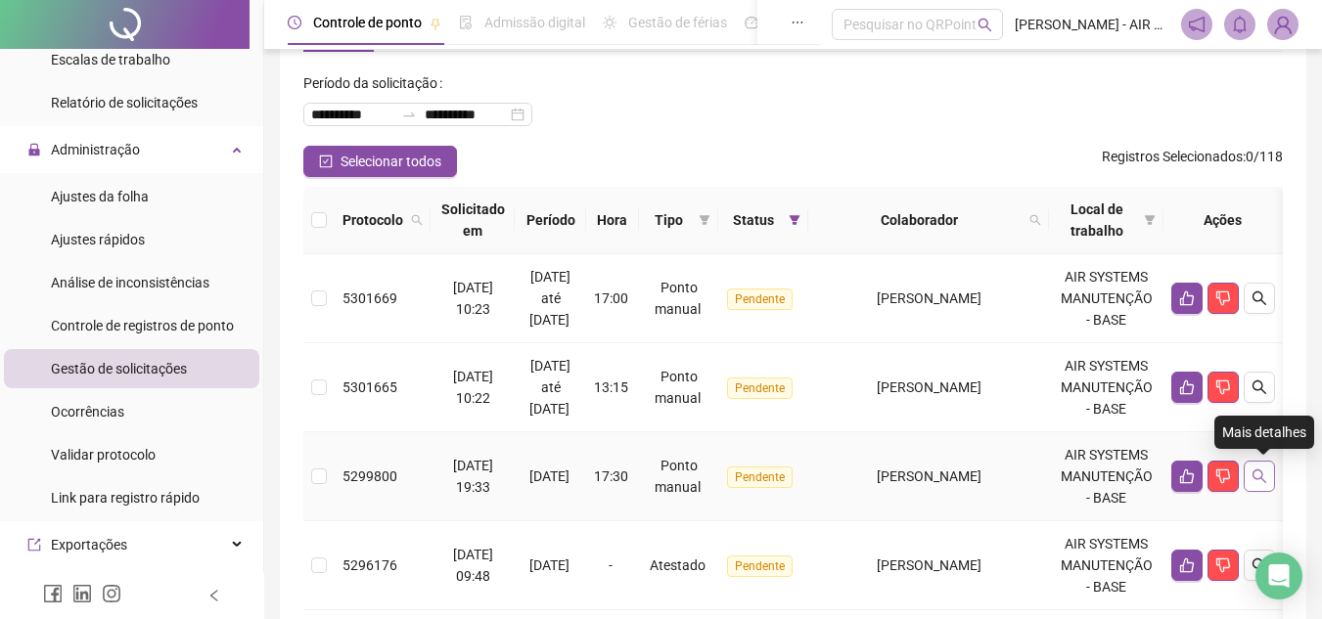
click at [1256, 479] on icon "search" at bounding box center [1259, 477] width 16 height 16
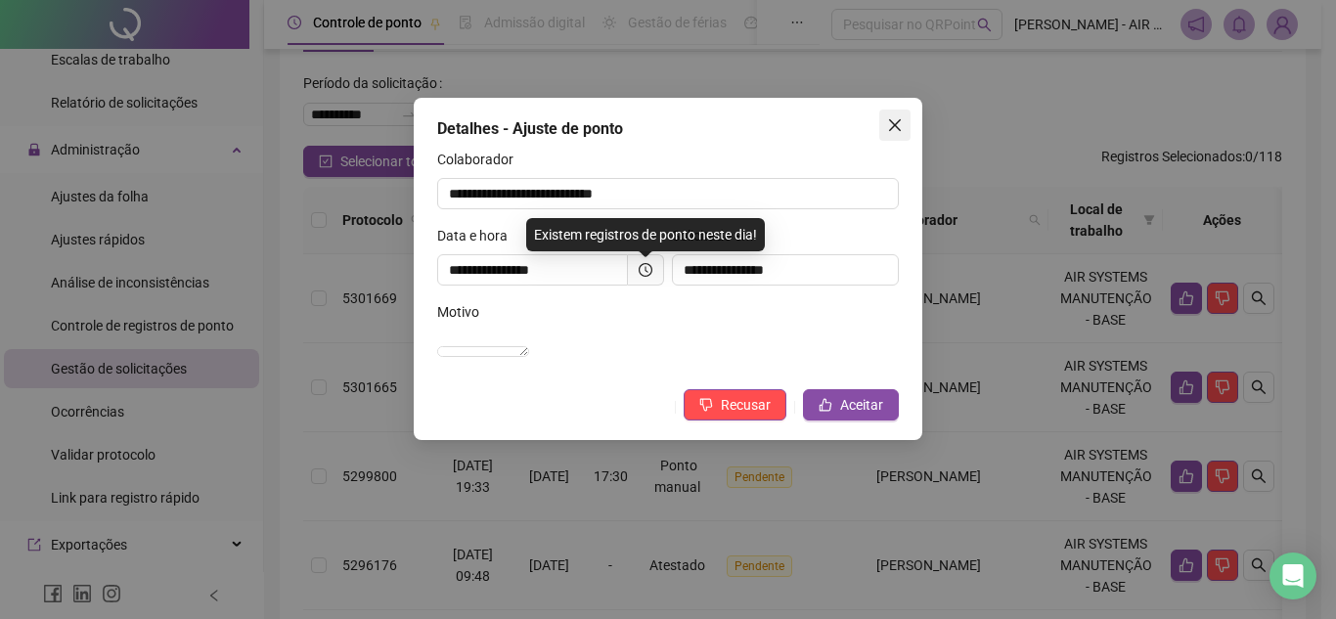
click at [907, 138] on button "Close" at bounding box center [895, 125] width 31 height 31
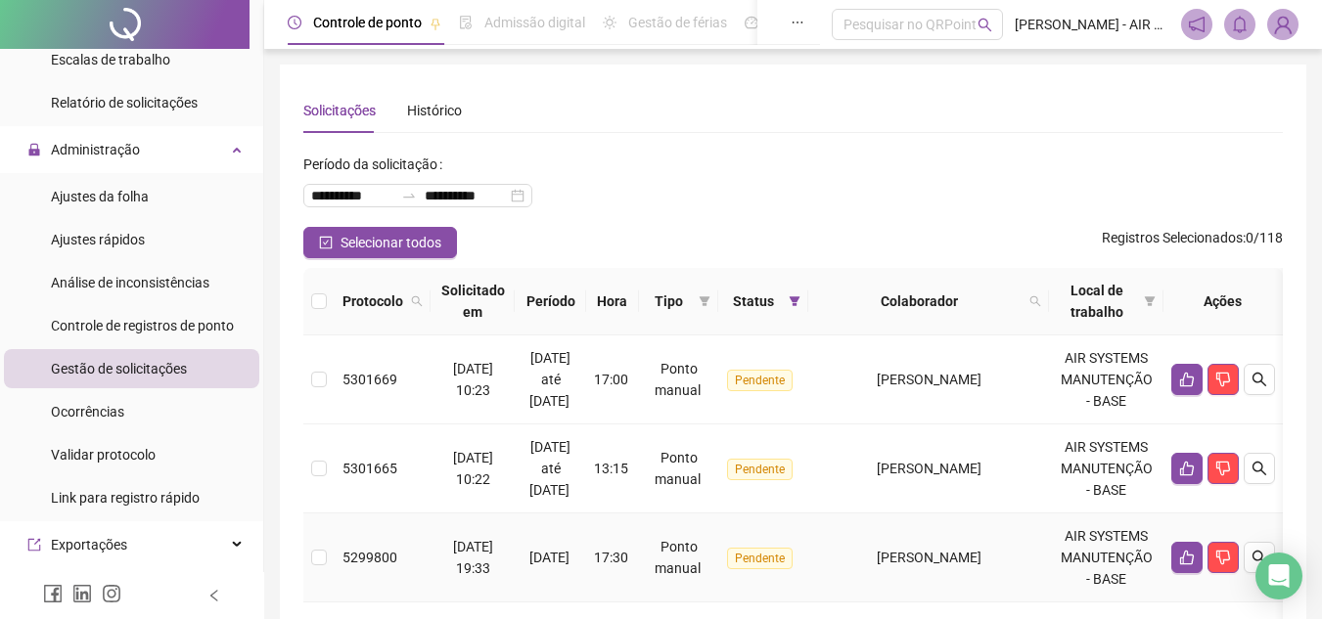
scroll to position [98, 0]
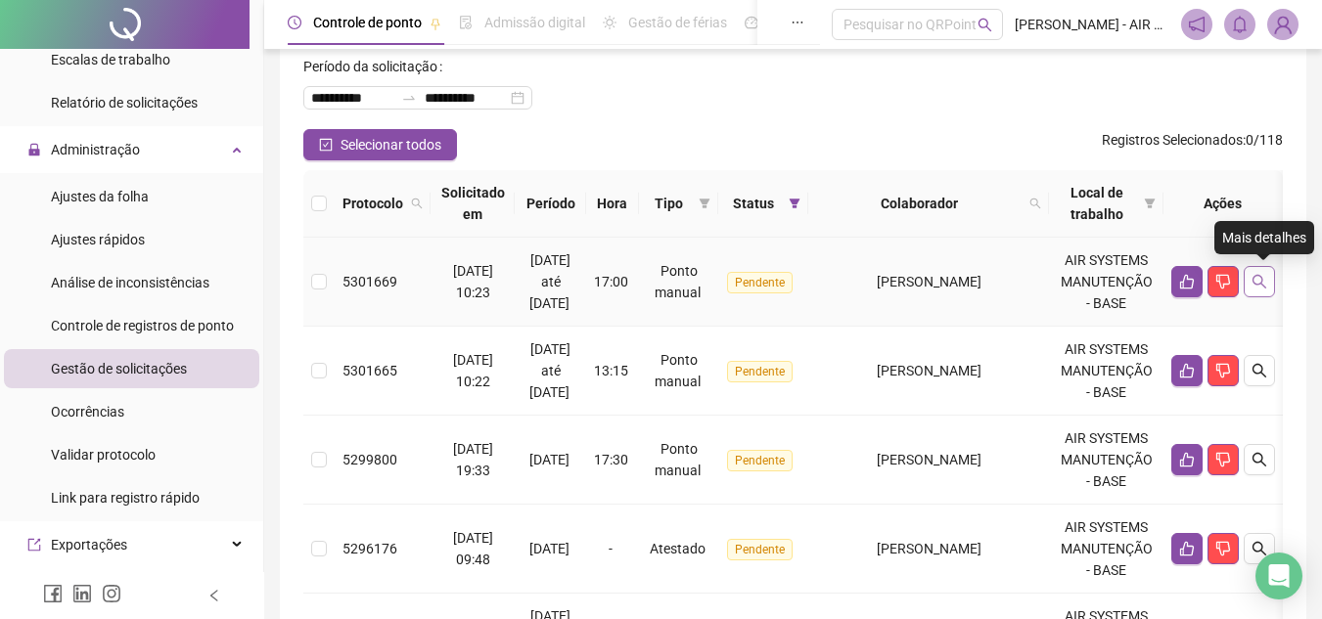
click at [1266, 287] on icon "search" at bounding box center [1259, 282] width 14 height 14
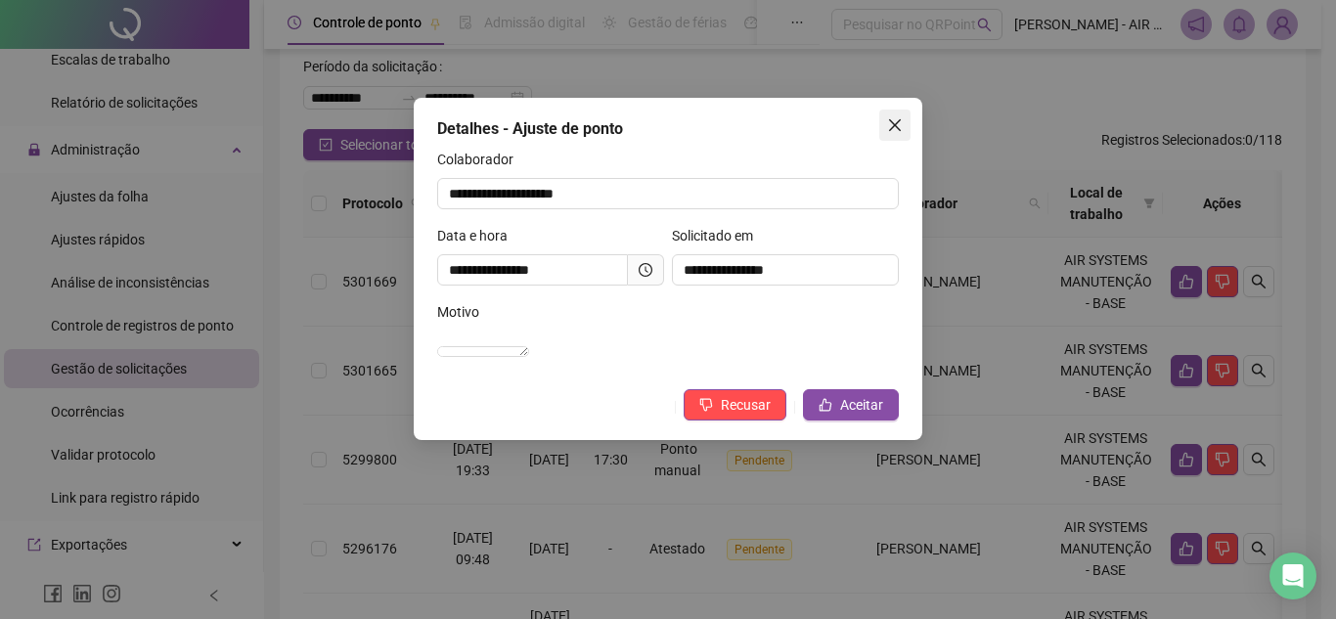
click at [886, 117] on span "Close" at bounding box center [895, 125] width 31 height 16
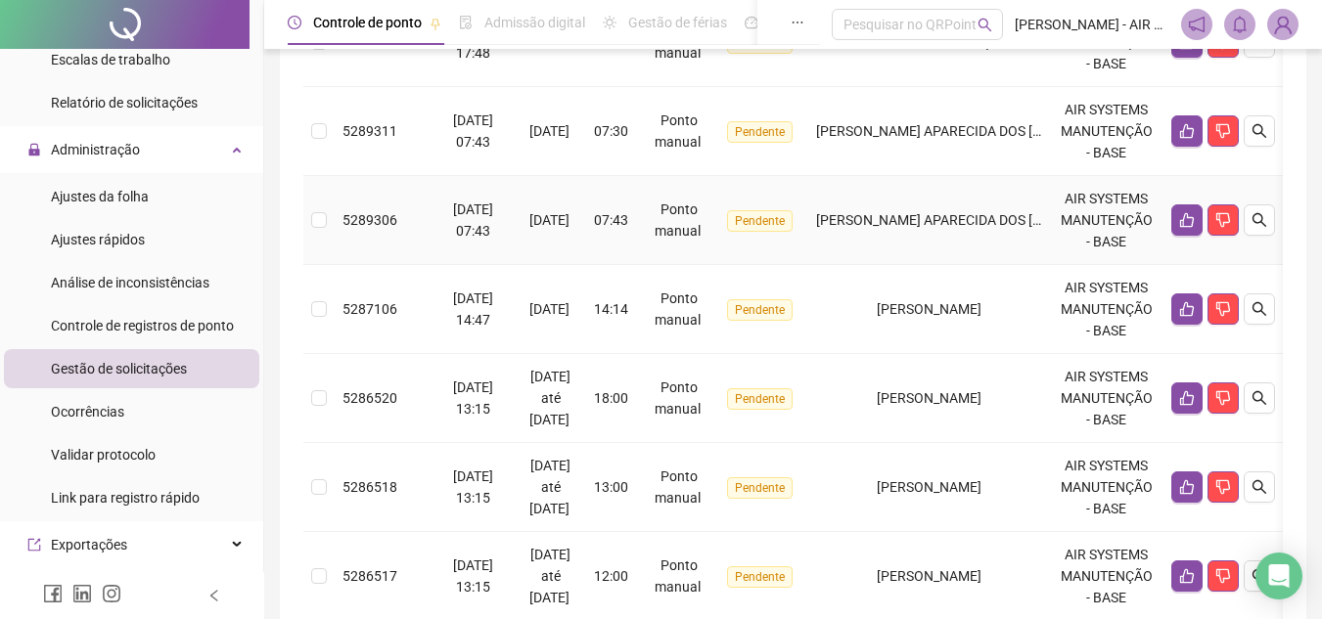
scroll to position [962, 0]
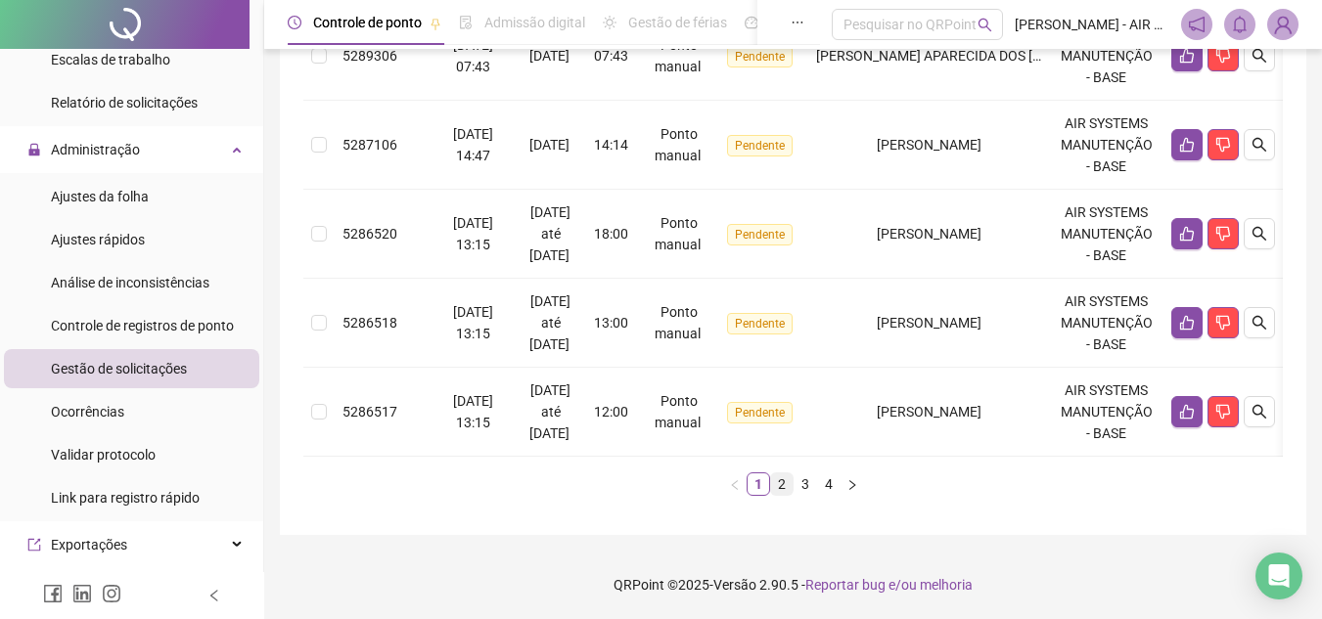
click at [776, 474] on link "2" at bounding box center [782, 485] width 22 height 22
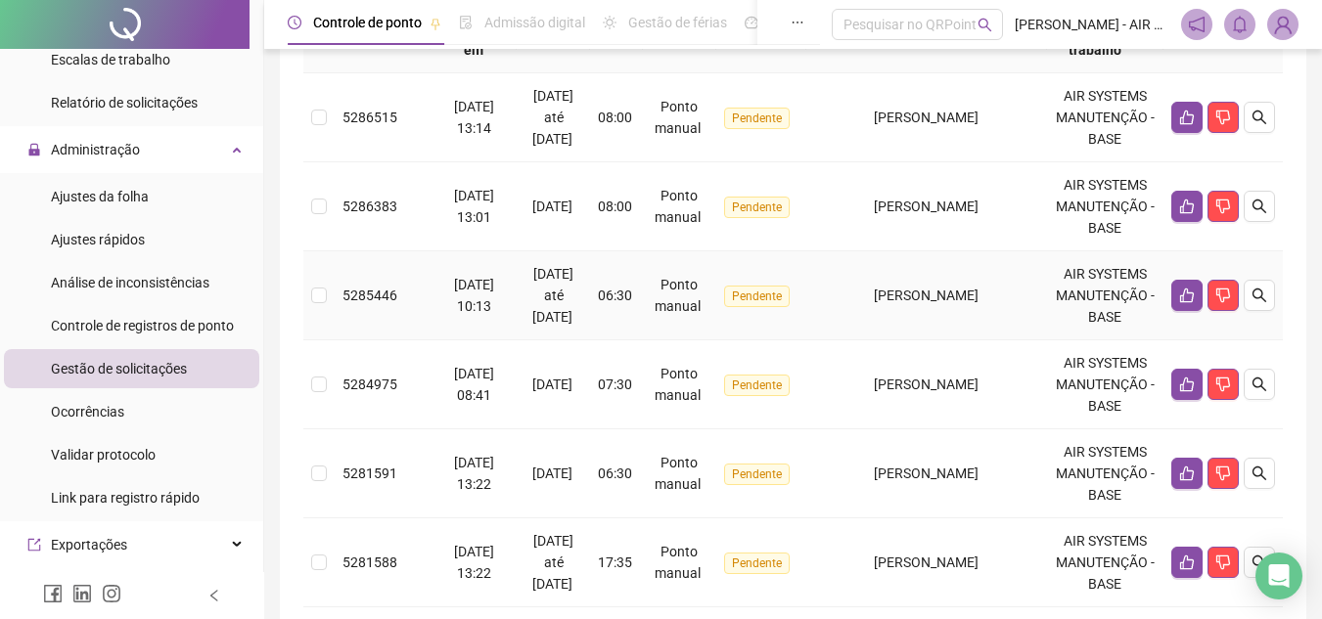
scroll to position [164, 0]
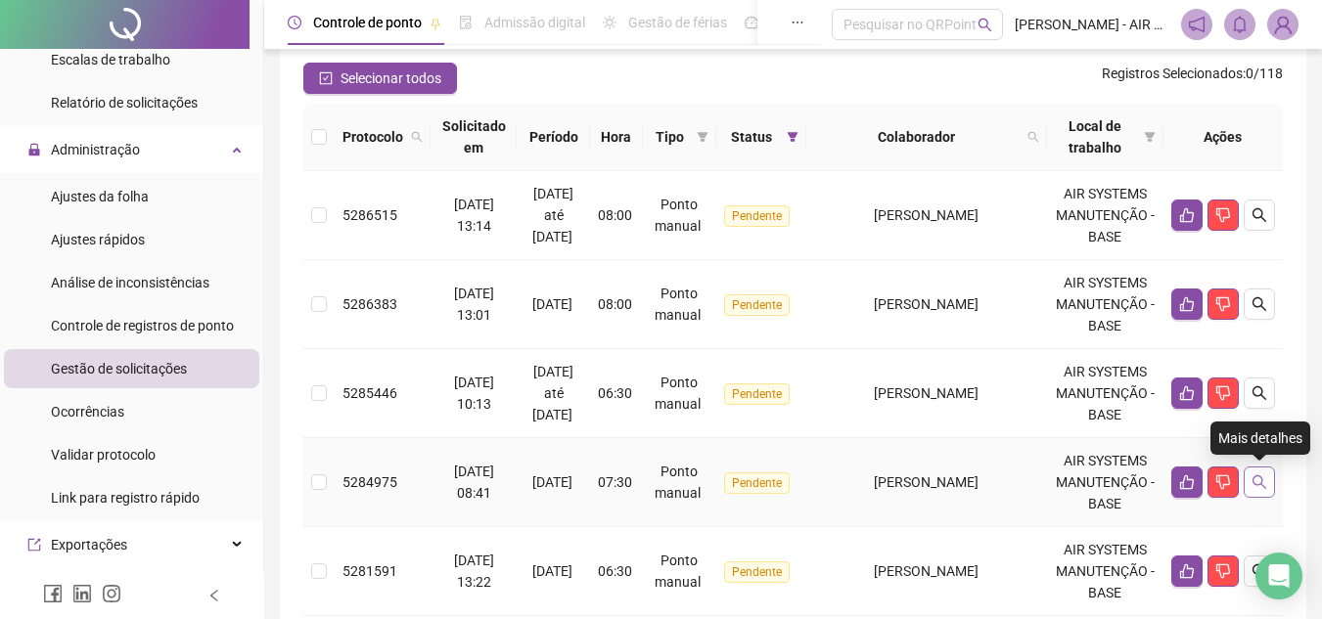
click at [1257, 486] on icon "search" at bounding box center [1259, 482] width 16 height 16
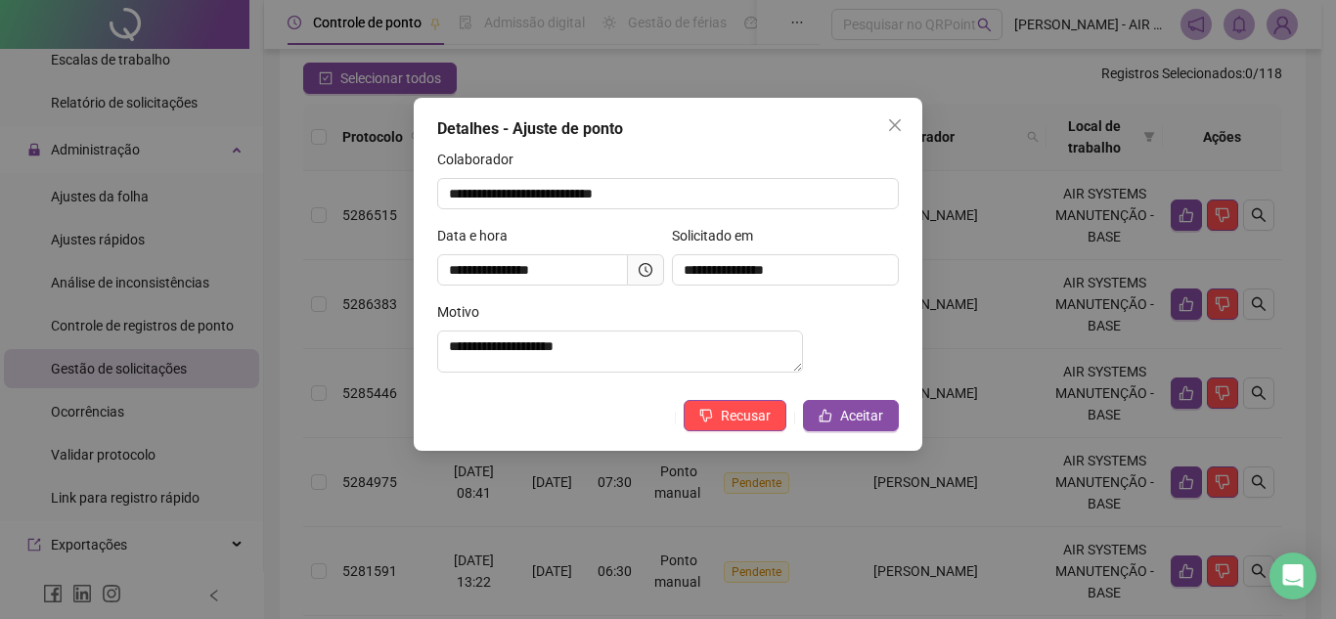
click at [1286, 363] on div "**********" at bounding box center [668, 309] width 1336 height 619
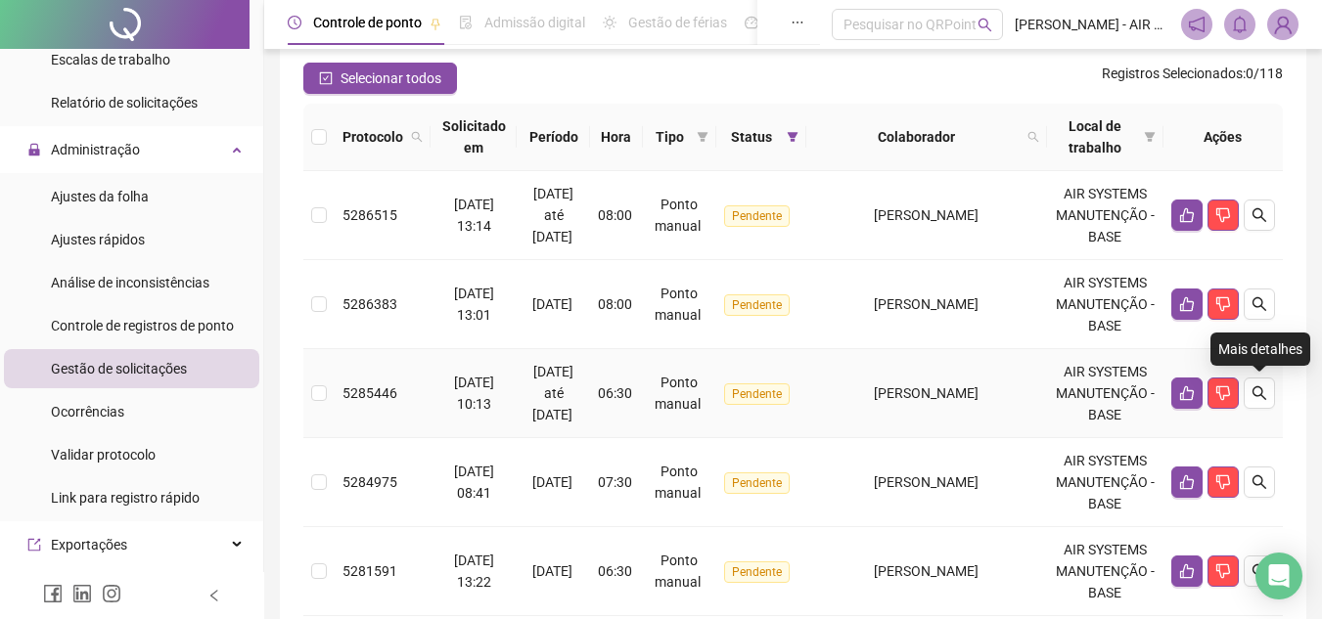
click at [1267, 394] on button "button" at bounding box center [1258, 393] width 31 height 31
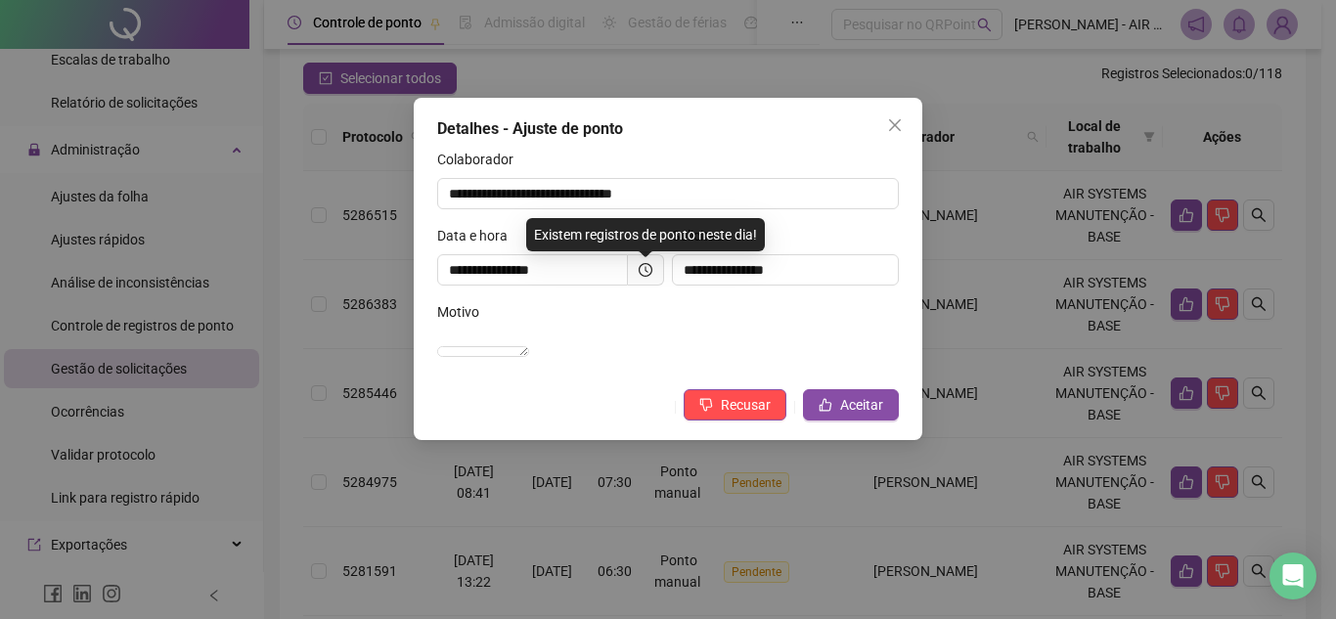
click at [1260, 373] on div "**********" at bounding box center [668, 309] width 1336 height 619
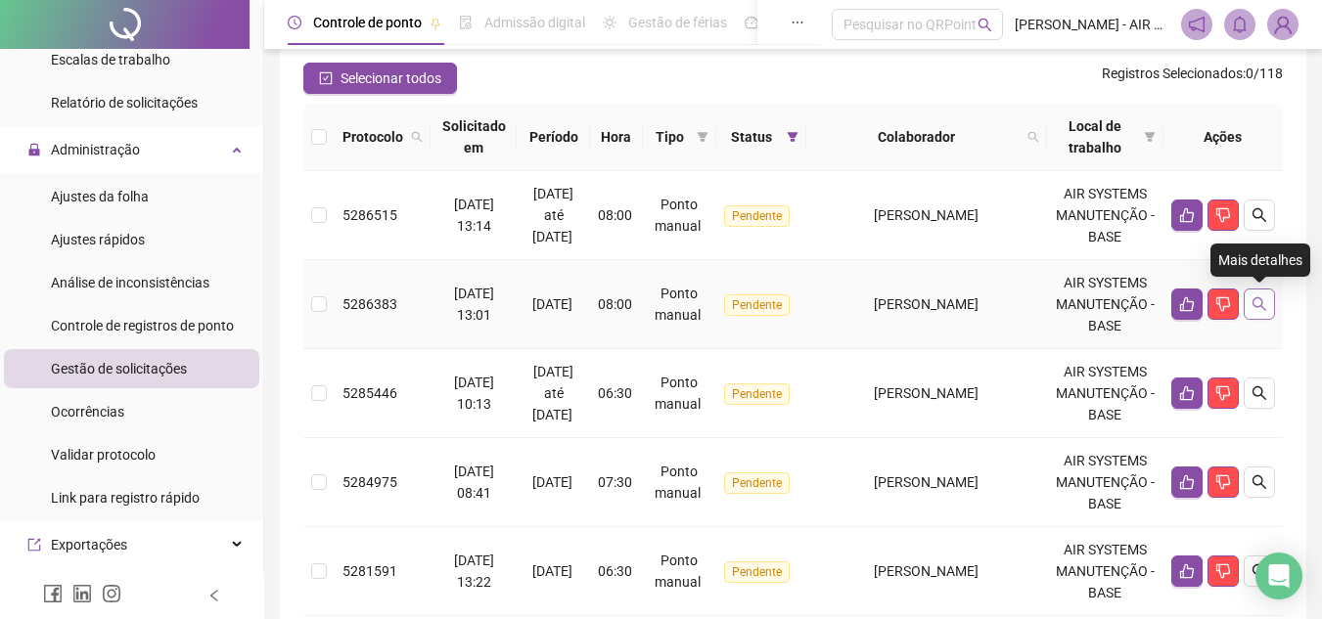
click at [1256, 317] on button "button" at bounding box center [1258, 304] width 31 height 31
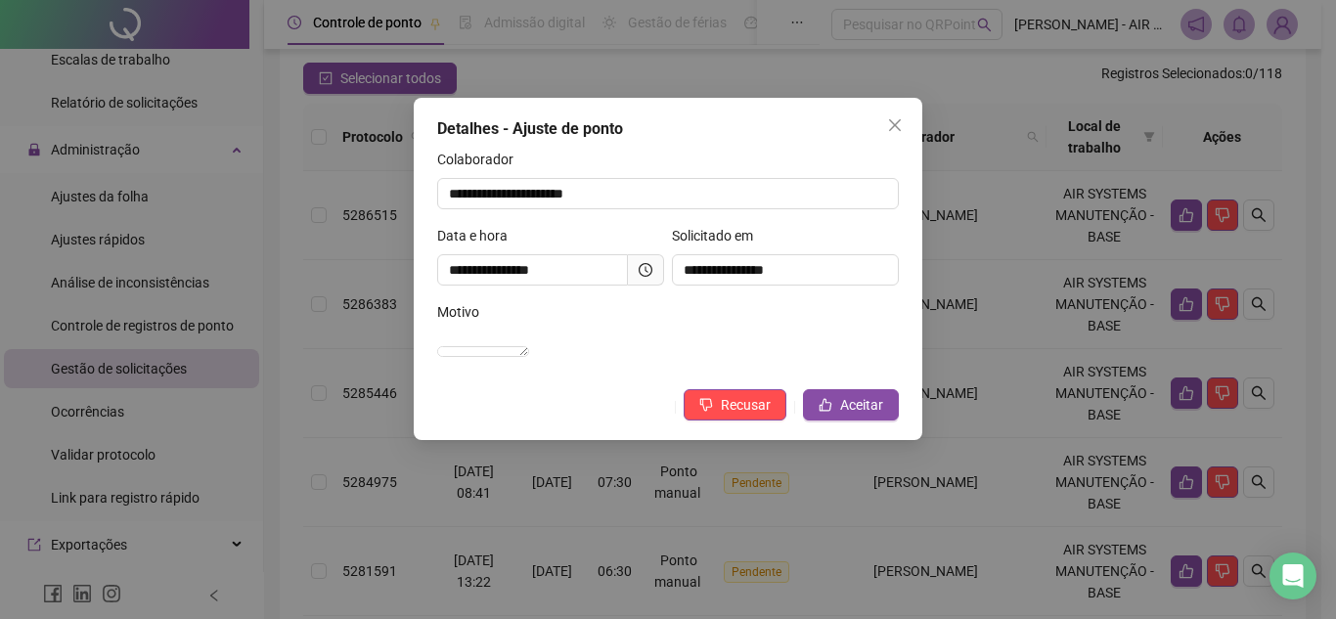
click at [1253, 383] on div "**********" at bounding box center [668, 309] width 1336 height 619
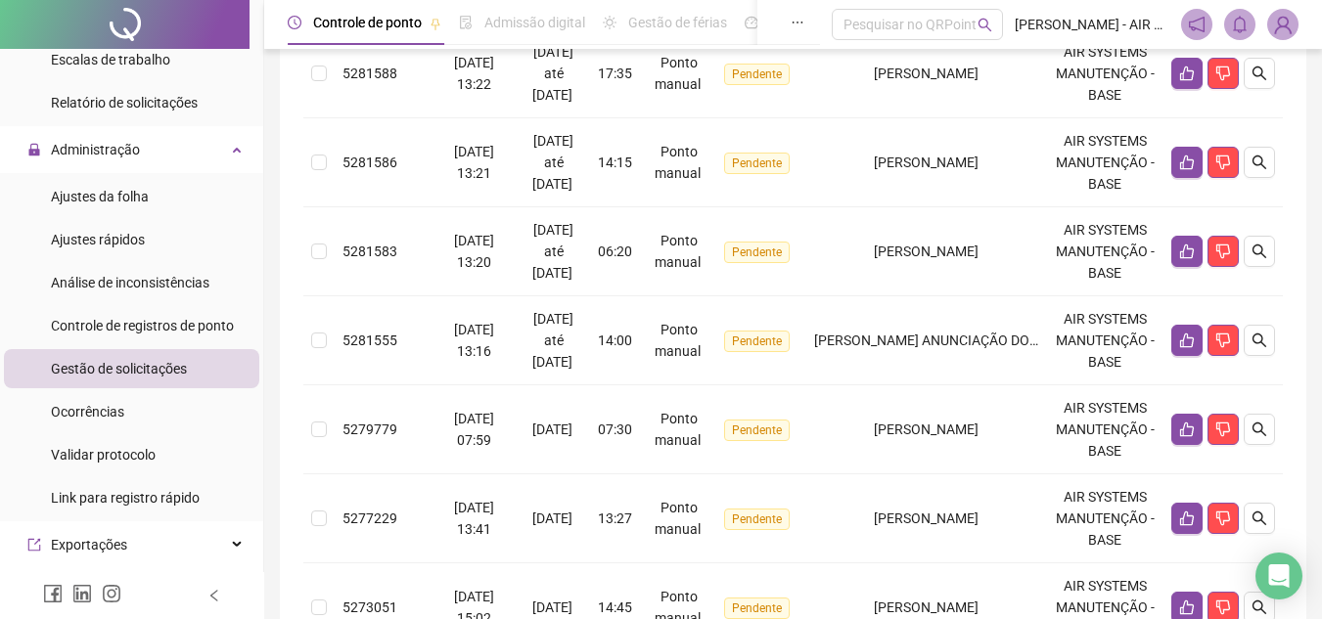
scroll to position [947, 0]
